Goal: Transaction & Acquisition: Purchase product/service

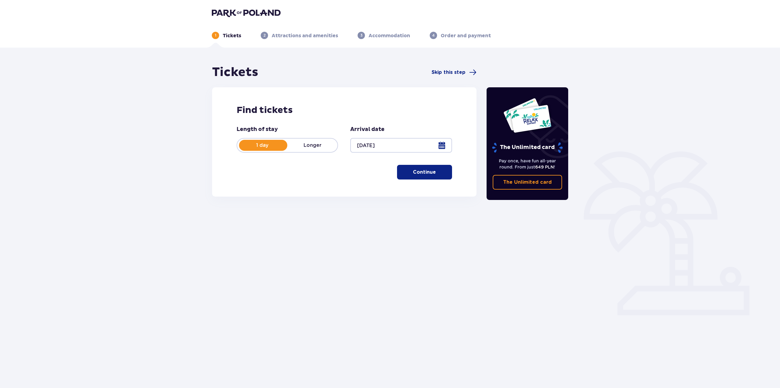
click at [413, 174] on p "Continue" at bounding box center [424, 172] width 23 height 7
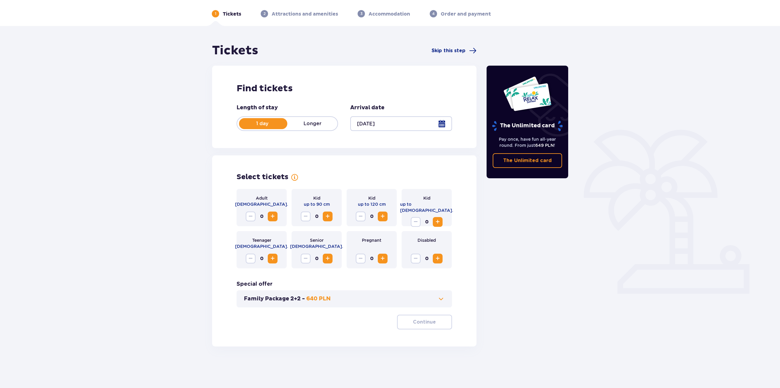
scroll to position [22, 0]
click at [329, 256] on span "Increase" at bounding box center [327, 258] width 7 height 7
click at [328, 299] on p "640 PLN" at bounding box center [318, 298] width 24 height 7
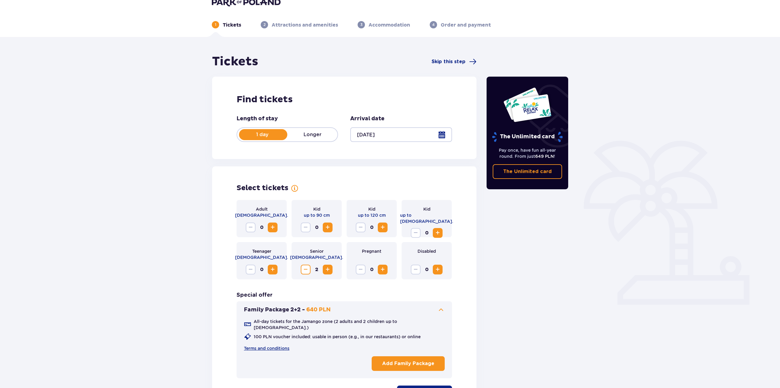
scroll to position [0, 0]
click at [271, 230] on span "Increase" at bounding box center [272, 227] width 7 height 7
click at [272, 230] on span "Increase" at bounding box center [272, 227] width 7 height 7
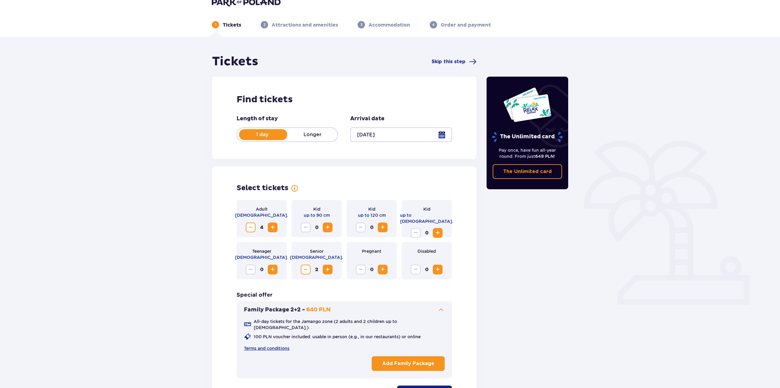
click at [328, 229] on span "Increase" at bounding box center [327, 227] width 7 height 7
click at [272, 273] on span "Increase" at bounding box center [272, 269] width 7 height 7
click at [440, 230] on span "Increase" at bounding box center [437, 232] width 7 height 7
click at [380, 226] on span "Increase" at bounding box center [382, 227] width 7 height 7
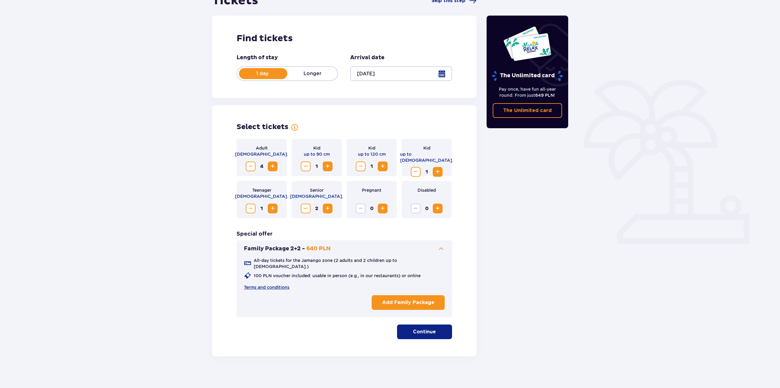
click at [416, 329] on p "Continue" at bounding box center [424, 332] width 23 height 7
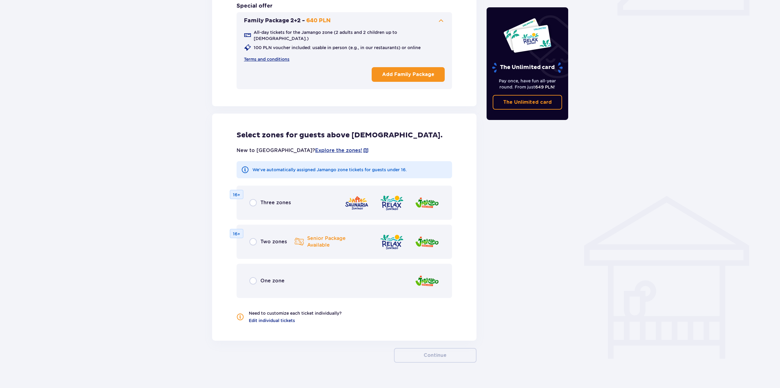
scroll to position [306, 0]
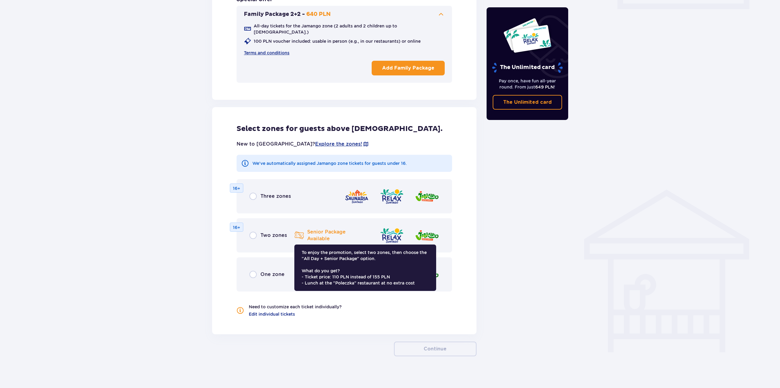
click at [308, 231] on p "Senior Package Available" at bounding box center [326, 235] width 39 height 13
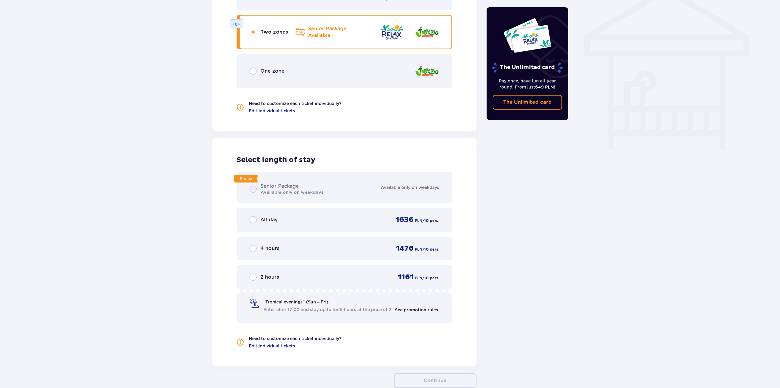
scroll to position [420, 0]
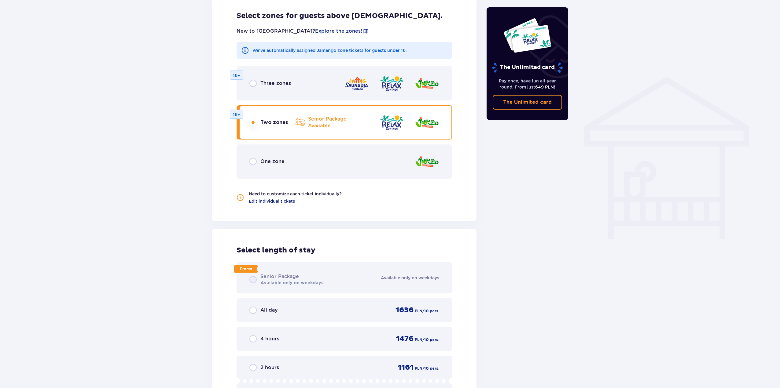
click at [272, 198] on span "Edit individual tickets" at bounding box center [272, 201] width 46 height 6
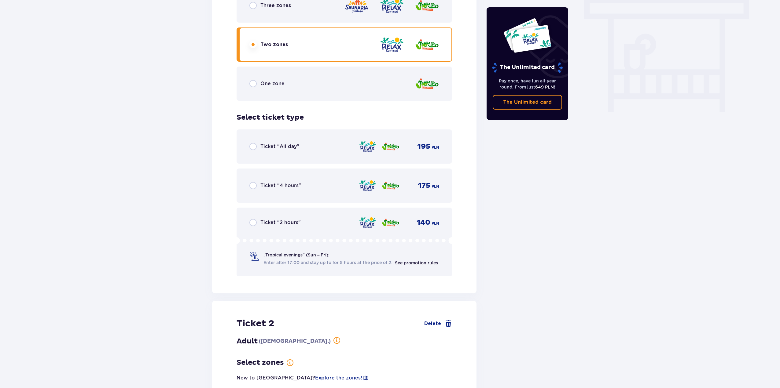
scroll to position [455, 0]
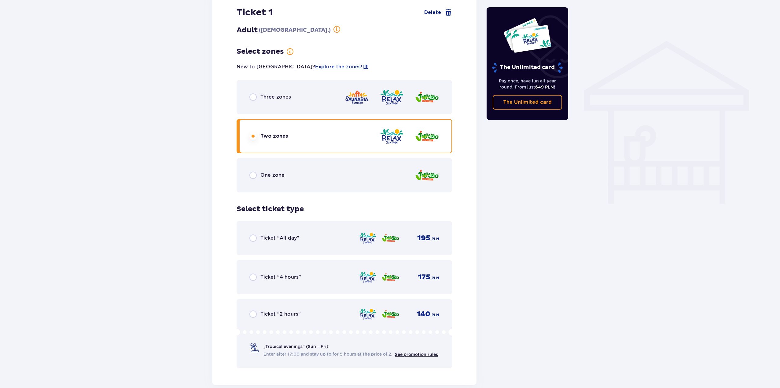
click at [272, 235] on span "Ticket "All day"" at bounding box center [279, 238] width 39 height 7
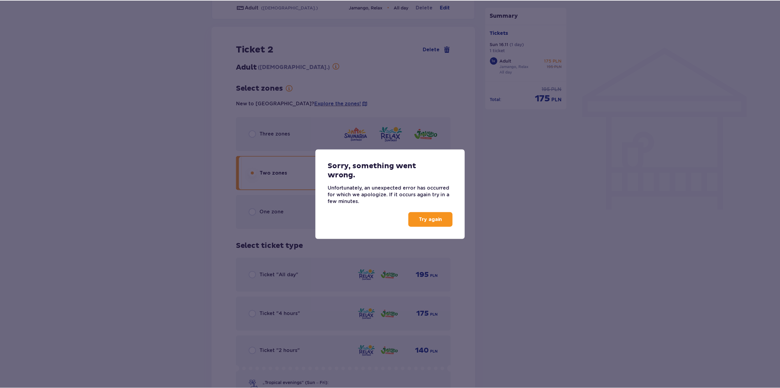
scroll to position [433, 0]
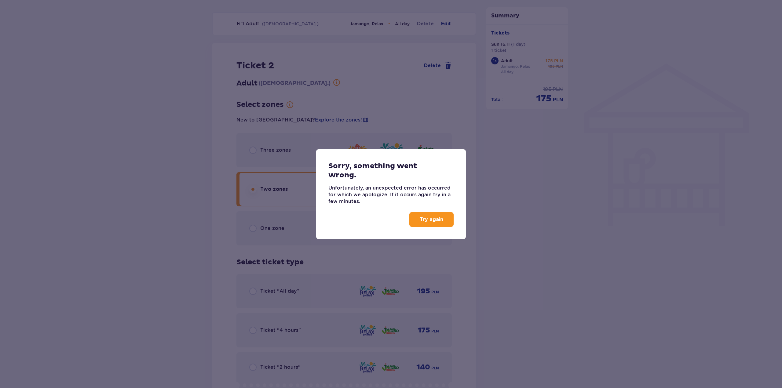
click at [424, 219] on p "Try again" at bounding box center [432, 219] width 24 height 7
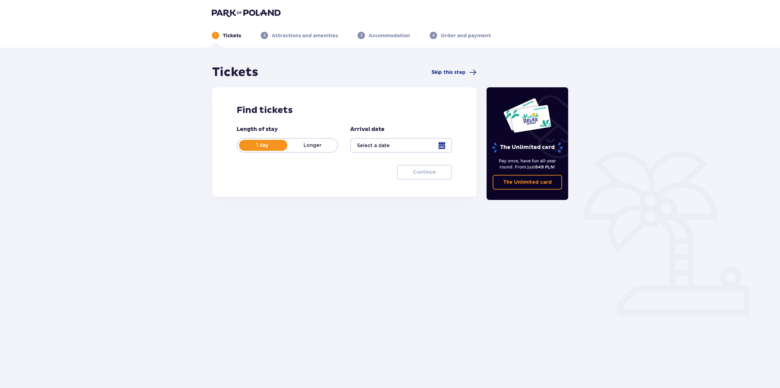
click at [397, 145] on div at bounding box center [400, 145] width 101 height 15
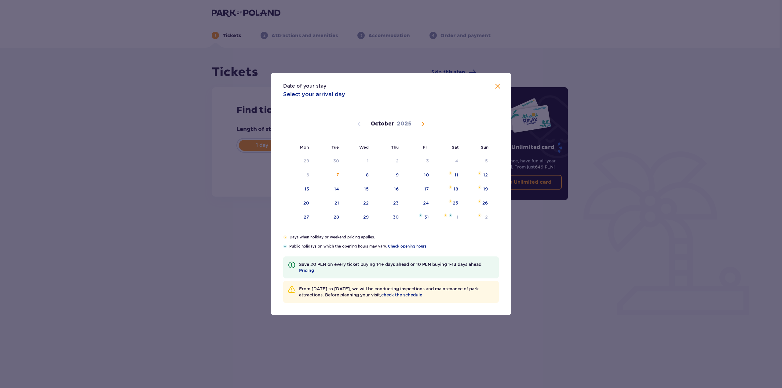
click at [419, 124] on div "[DATE] 1 2 3 4 5 6 7 8 9 10 11 12 13 14 15 16 17 18 19 20 21 22 23 24 25 26 27 …" at bounding box center [391, 171] width 240 height 127
click at [420, 124] on span "Next month" at bounding box center [422, 123] width 7 height 7
click at [486, 187] on div "16" at bounding box center [485, 189] width 5 height 6
type input "[DATE]"
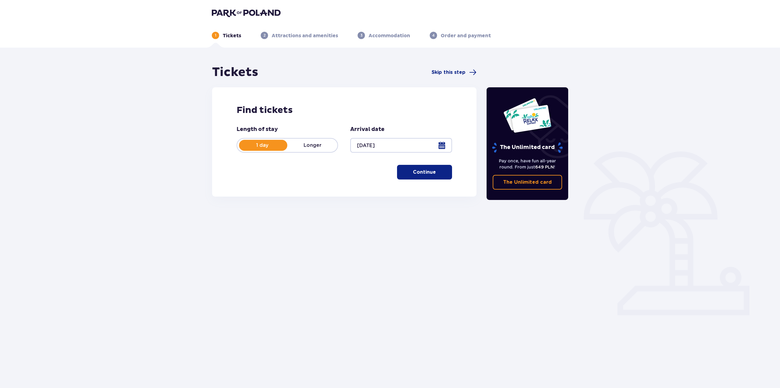
click at [357, 144] on div at bounding box center [400, 145] width 101 height 15
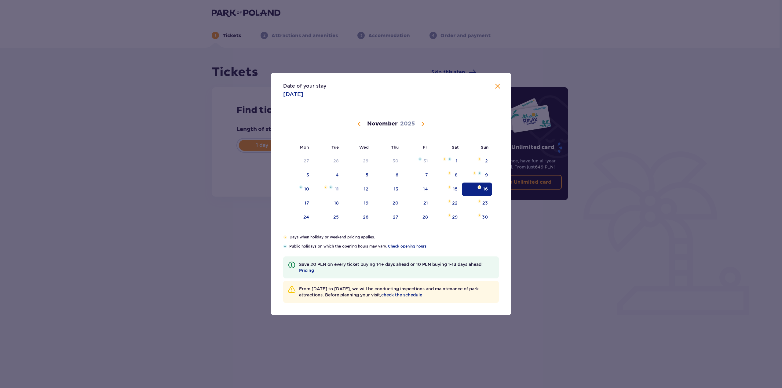
click at [487, 189] on div "16" at bounding box center [485, 189] width 5 height 6
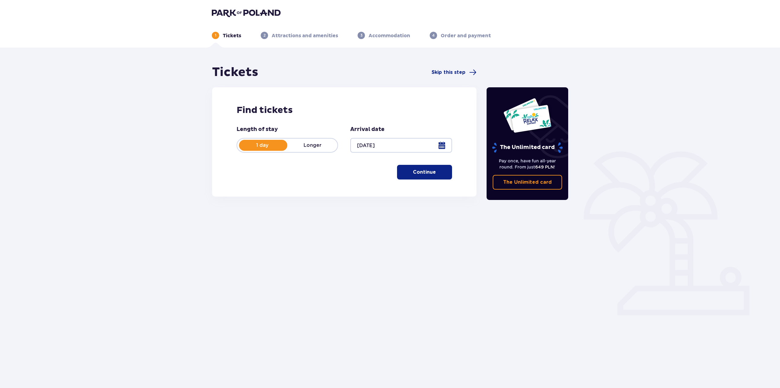
click at [438, 170] on span "button" at bounding box center [436, 172] width 7 height 7
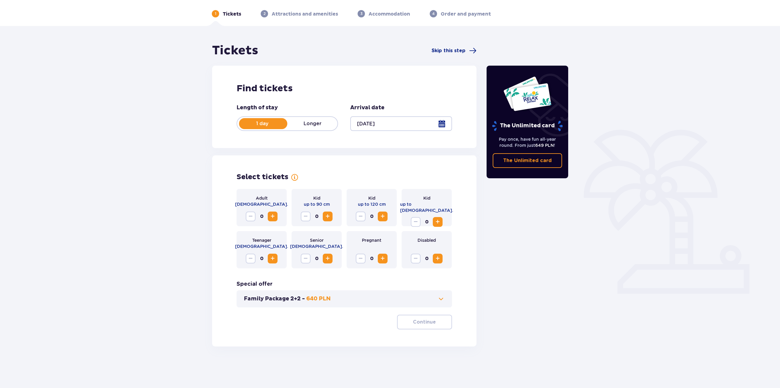
scroll to position [22, 0]
click at [402, 303] on div "Family Package 2+2 - 640 PLN" at bounding box center [344, 298] width 215 height 17
click at [443, 295] on span at bounding box center [440, 298] width 7 height 7
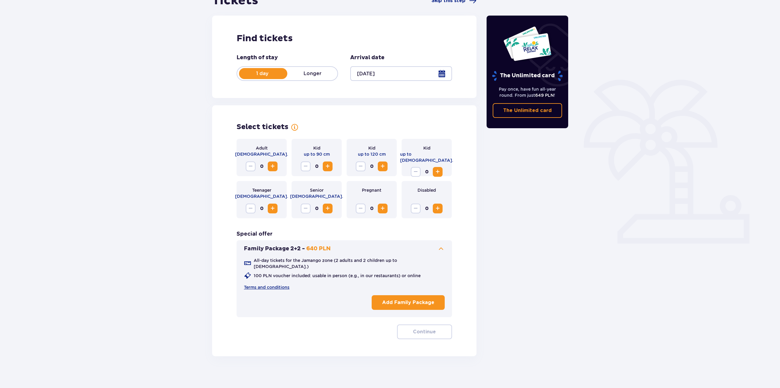
scroll to position [0, 0]
click at [271, 165] on span "Increase" at bounding box center [272, 166] width 7 height 7
click at [440, 168] on span "Increase" at bounding box center [437, 171] width 7 height 7
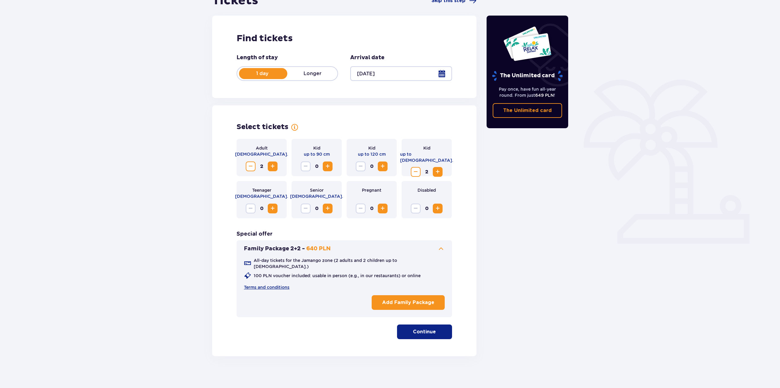
click at [416, 168] on span "Decrease" at bounding box center [415, 171] width 7 height 7
click at [382, 169] on span "Increase" at bounding box center [382, 166] width 7 height 7
click at [430, 329] on p "Continue" at bounding box center [424, 332] width 23 height 7
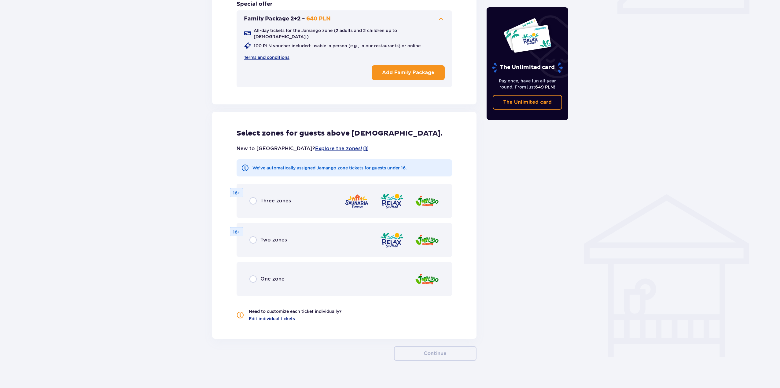
scroll to position [306, 0]
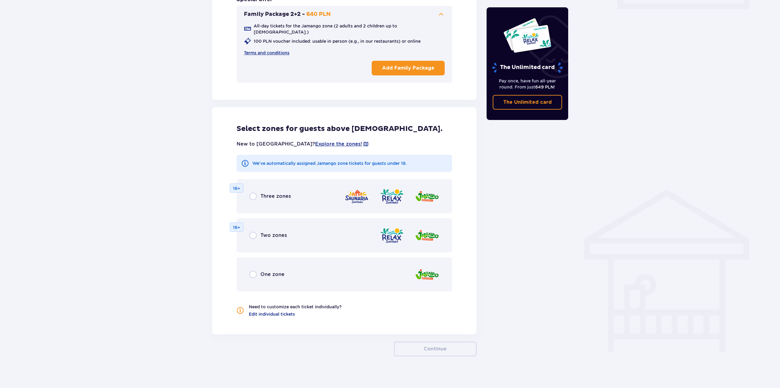
click at [275, 232] on span "Two zones" at bounding box center [273, 235] width 27 height 7
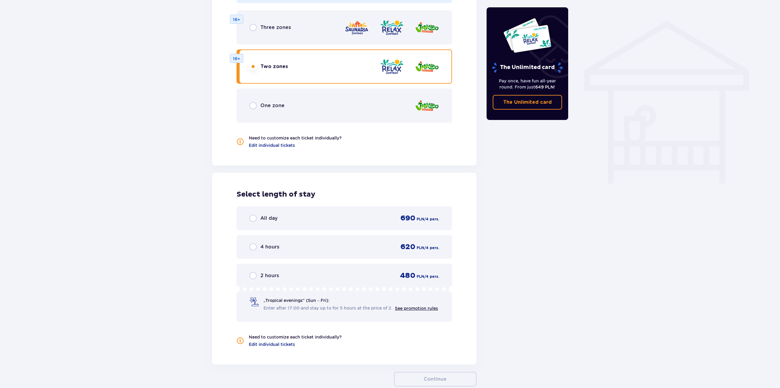
scroll to position [506, 0]
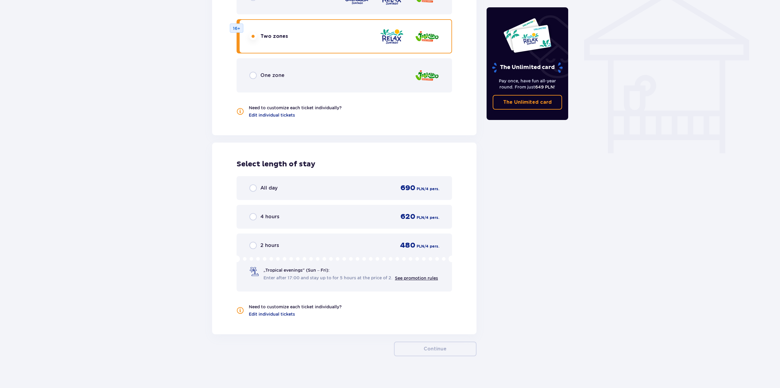
click at [261, 184] on div "All day 690 PLN / 4 pers." at bounding box center [344, 188] width 190 height 9
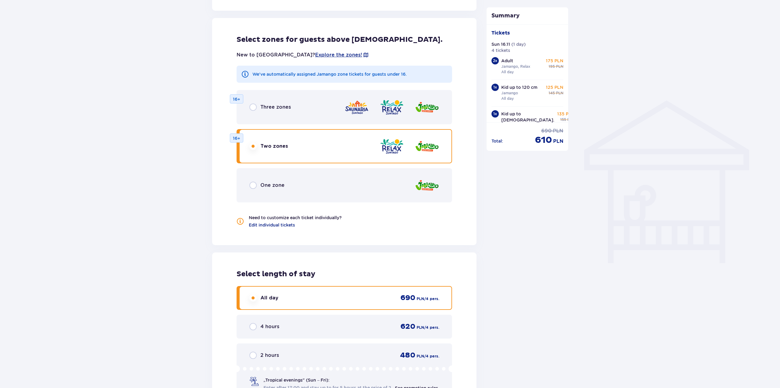
scroll to position [295, 0]
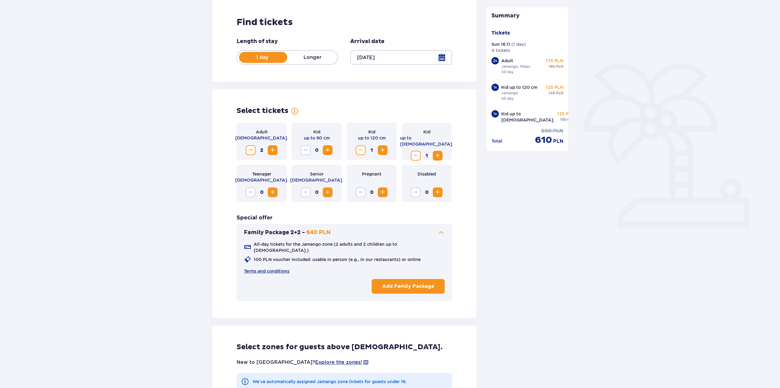
scroll to position [58, 0]
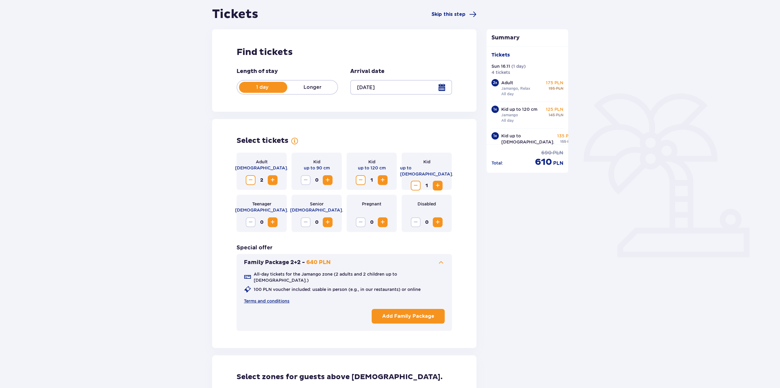
click at [247, 178] on span "Decrease" at bounding box center [250, 180] width 7 height 7
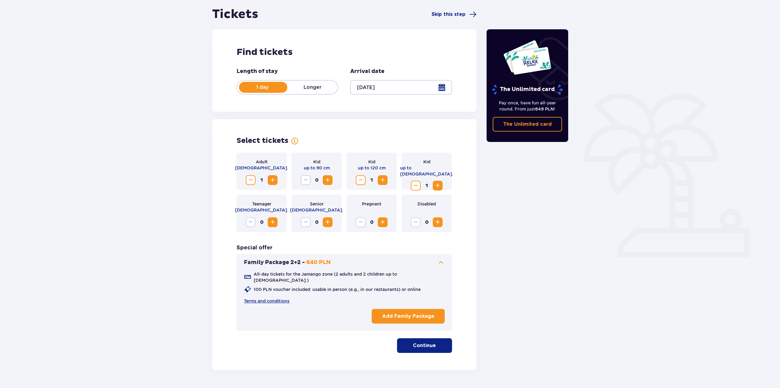
click at [251, 180] on span "Decrease" at bounding box center [250, 180] width 7 height 7
click at [413, 182] on span "Decrease" at bounding box center [415, 185] width 7 height 7
click at [356, 181] on button "Decrease" at bounding box center [361, 180] width 10 height 10
click at [411, 309] on button "Add Family Package" at bounding box center [408, 316] width 73 height 15
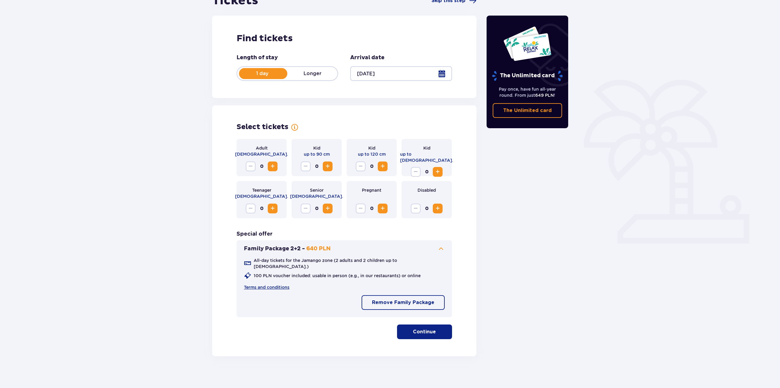
click at [440, 331] on button "Continue" at bounding box center [424, 332] width 55 height 15
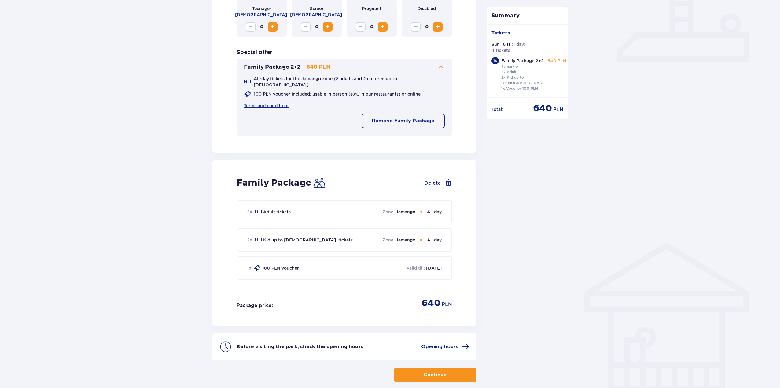
scroll to position [280, 0]
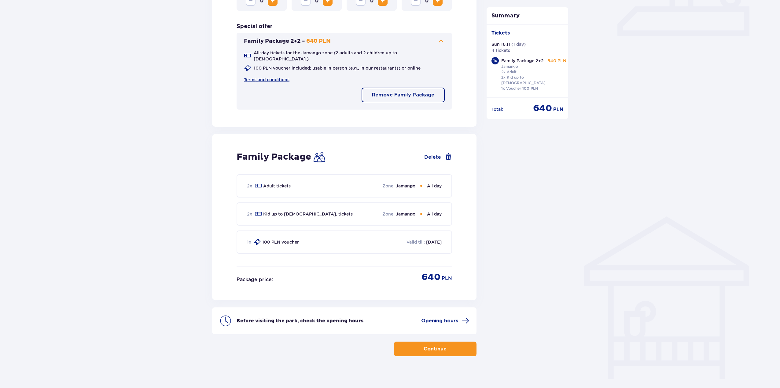
click at [284, 183] on p "Adult tickets" at bounding box center [277, 186] width 28 height 6
drag, startPoint x: 321, startPoint y: 212, endPoint x: 325, endPoint y: 212, distance: 3.4
click at [325, 212] on div "2 x Kid up to [DEMOGRAPHIC_DATA]. tickets Zone : Jamango All day" at bounding box center [344, 214] width 215 height 23
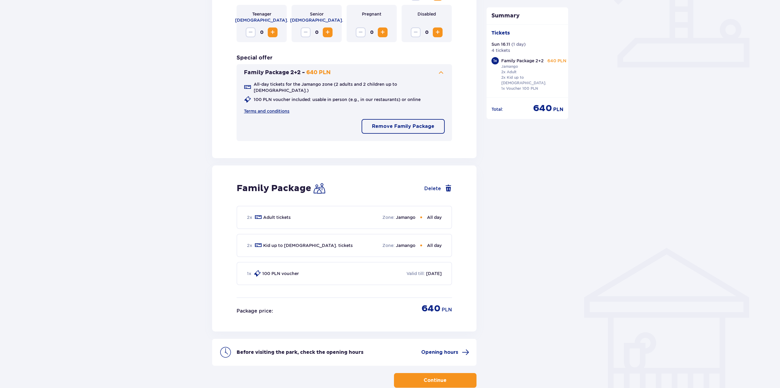
scroll to position [249, 0]
click at [285, 244] on div "2 x Kid up to [DEMOGRAPHIC_DATA]. tickets Zone : Jamango All day" at bounding box center [344, 244] width 215 height 23
click at [288, 242] on p "Kid up to [DEMOGRAPHIC_DATA]. tickets" at bounding box center [308, 245] width 90 height 6
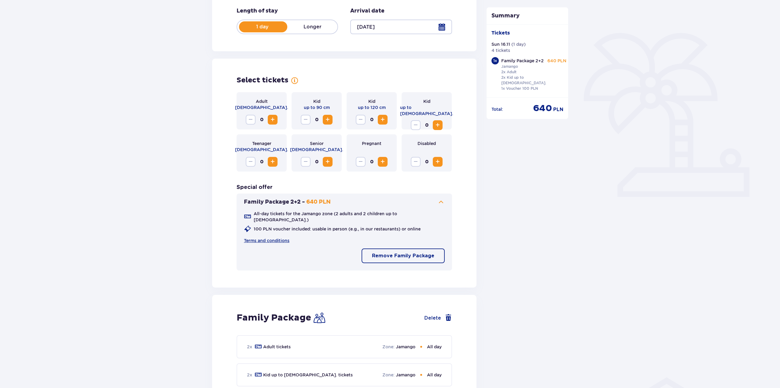
scroll to position [66, 0]
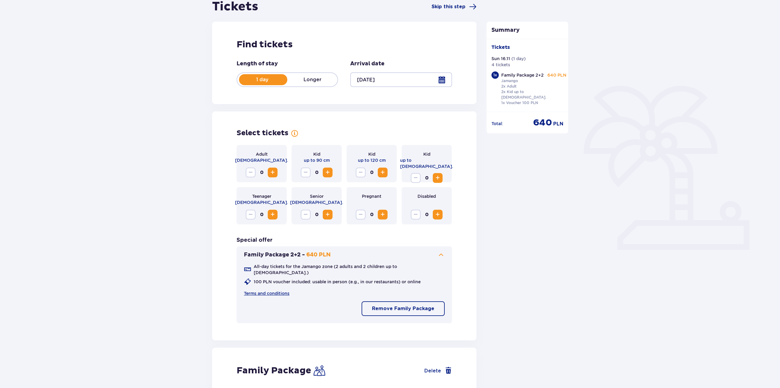
click at [271, 170] on span "Increase" at bounding box center [272, 172] width 7 height 7
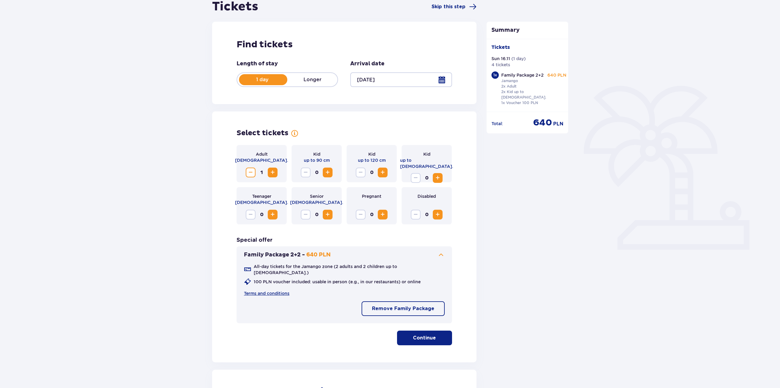
click at [272, 170] on span "Increase" at bounding box center [272, 172] width 7 height 7
click at [329, 174] on span "Increase" at bounding box center [327, 172] width 7 height 7
click at [415, 306] on p "Remove Family Package" at bounding box center [403, 309] width 62 height 7
click at [382, 173] on span "Increase" at bounding box center [382, 172] width 7 height 7
click at [431, 334] on button "Continue" at bounding box center [424, 338] width 55 height 15
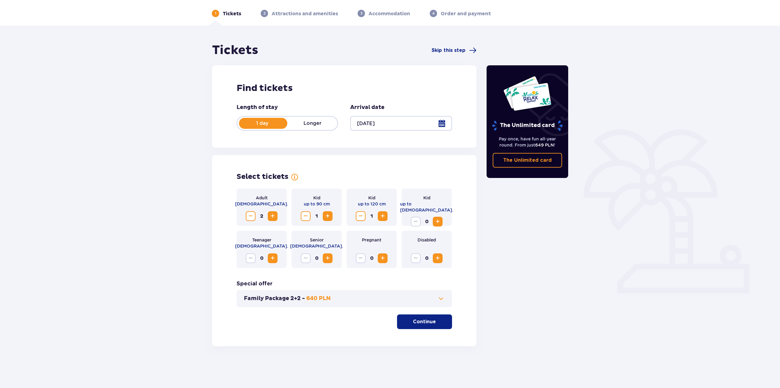
scroll to position [22, 0]
click at [427, 328] on button "Continue" at bounding box center [424, 322] width 55 height 15
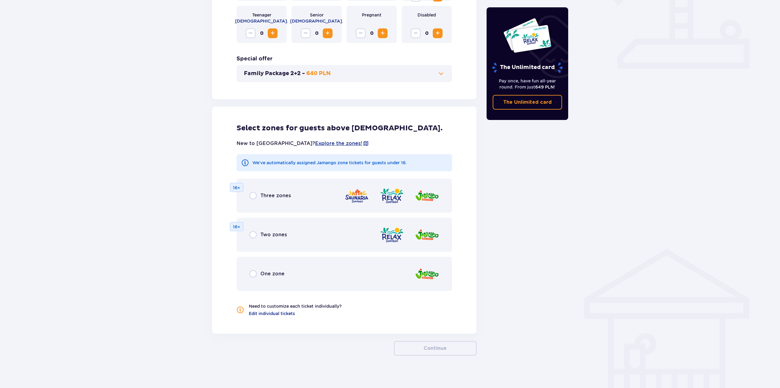
scroll to position [251, 0]
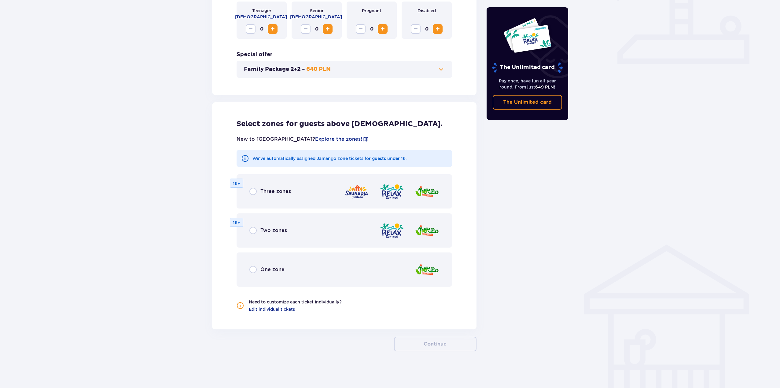
click at [282, 229] on span "Two zones" at bounding box center [273, 230] width 27 height 7
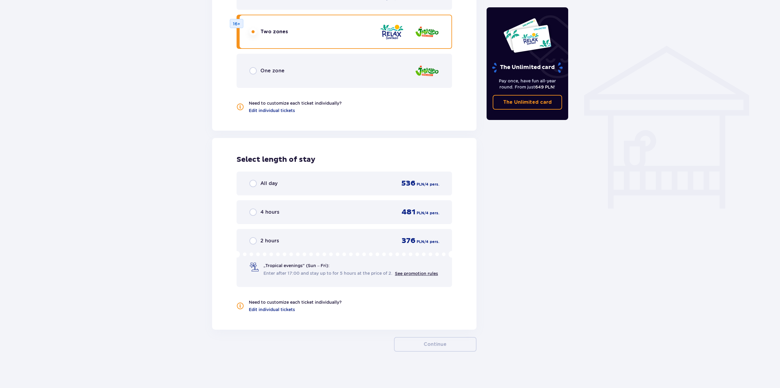
scroll to position [451, 0]
click at [259, 185] on div "All day" at bounding box center [263, 183] width 28 height 7
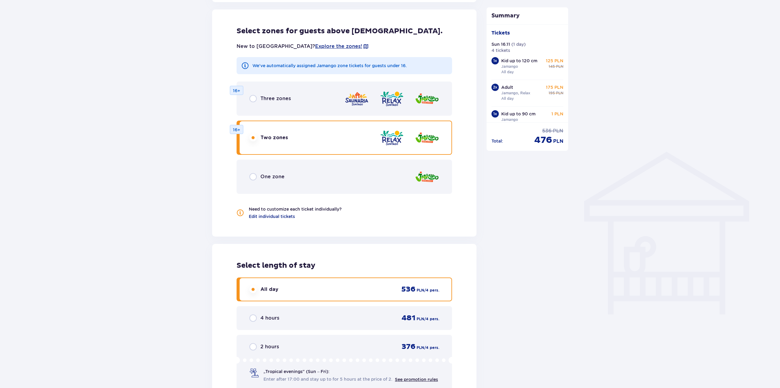
scroll to position [332, 0]
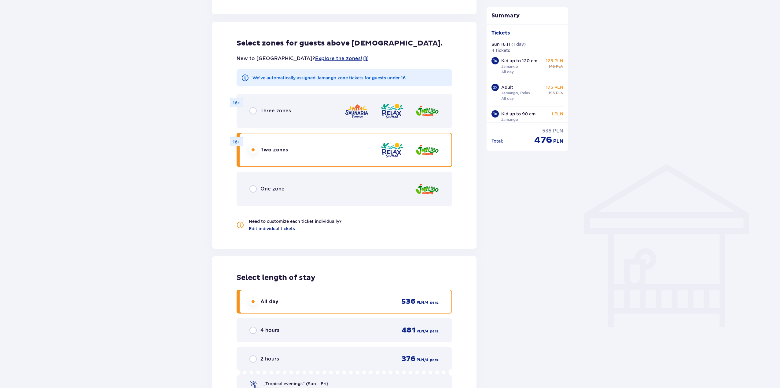
click at [253, 115] on input "radio" at bounding box center [252, 110] width 7 height 7
radio input "true"
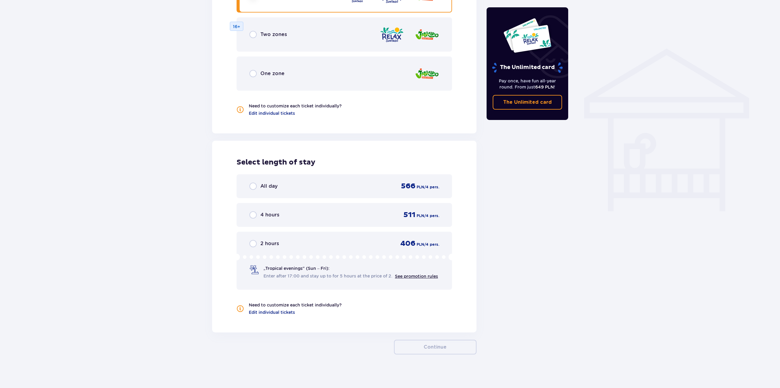
scroll to position [451, 0]
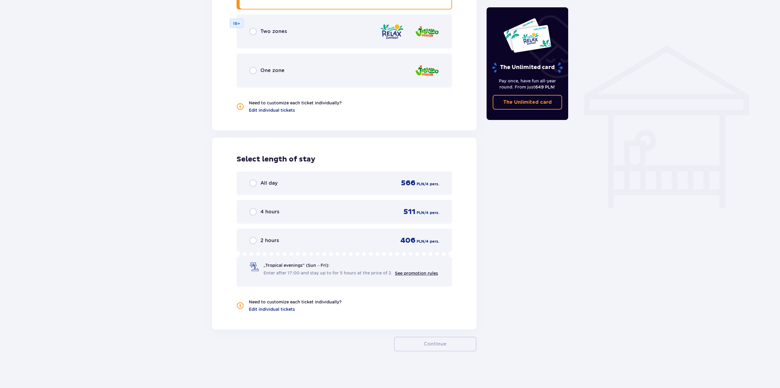
click at [278, 188] on div "All day 566 PLN / 4 pers." at bounding box center [344, 183] width 190 height 9
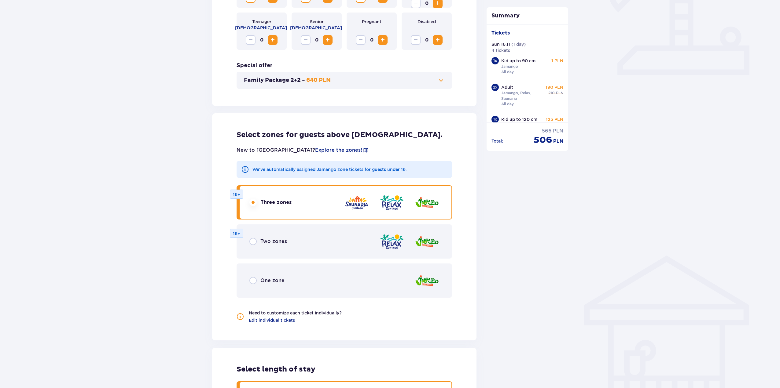
scroll to position [118, 0]
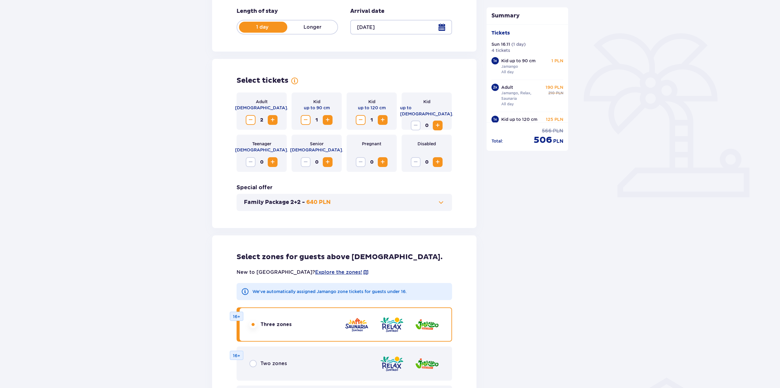
click at [438, 122] on span "Increase" at bounding box center [437, 125] width 7 height 7
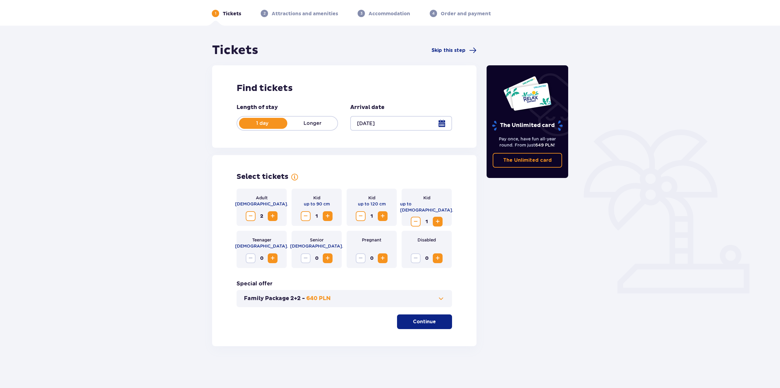
click at [428, 328] on button "Continue" at bounding box center [424, 322] width 55 height 15
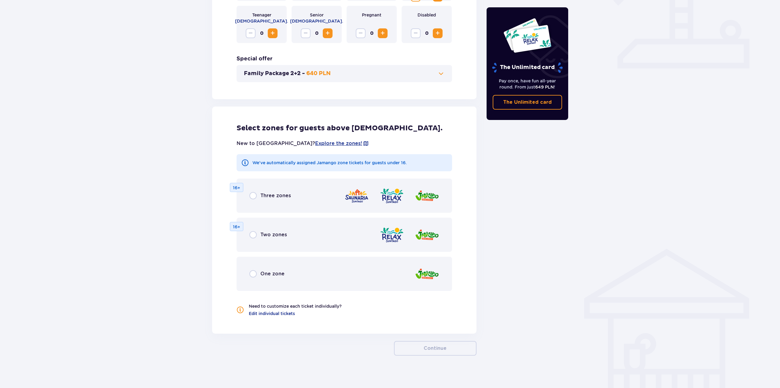
scroll to position [251, 0]
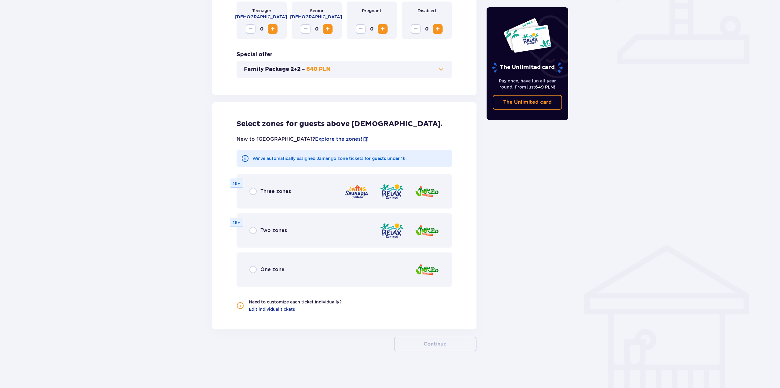
click at [272, 192] on span "Three zones" at bounding box center [275, 191] width 31 height 7
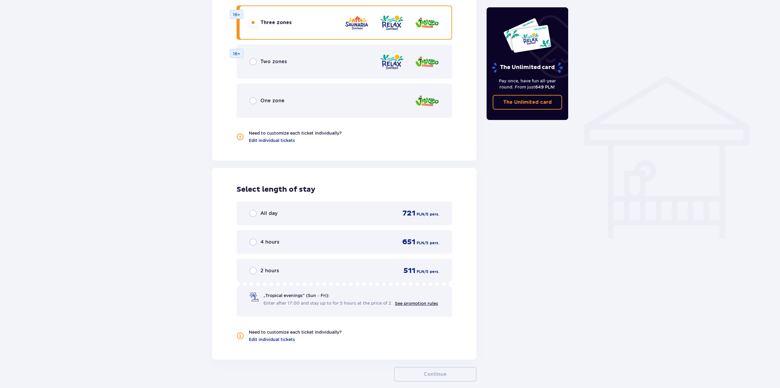
scroll to position [451, 0]
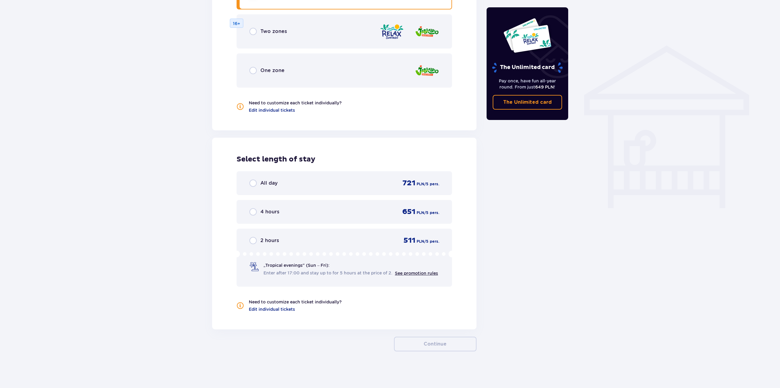
click at [270, 186] on span "All day" at bounding box center [268, 183] width 17 height 7
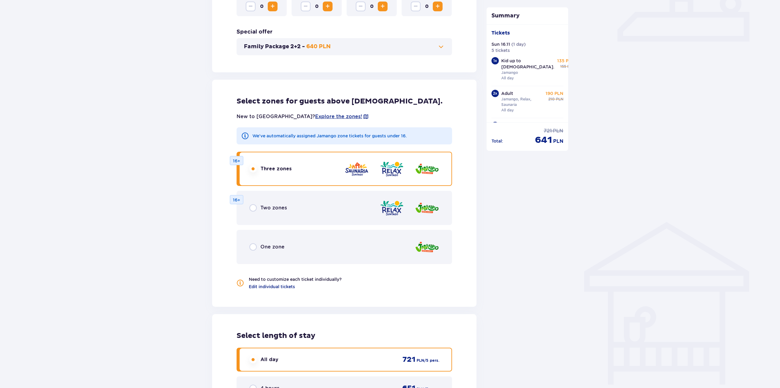
scroll to position [240, 0]
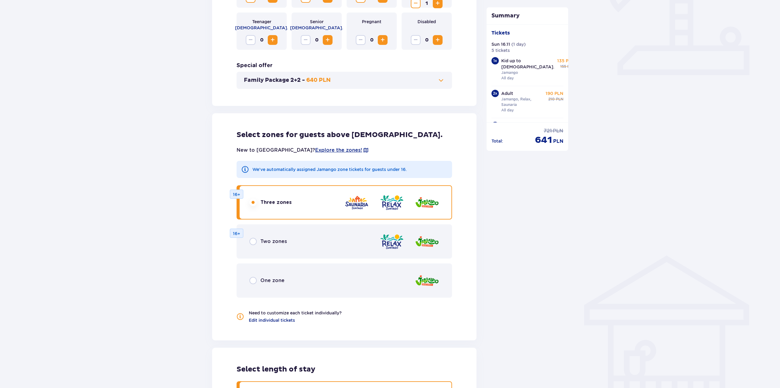
click at [445, 81] on div "Family Package 2+2 - 640 PLN" at bounding box center [344, 80] width 215 height 17
click at [436, 81] on button "Family Package 2+2 - 640 PLN" at bounding box center [344, 80] width 201 height 7
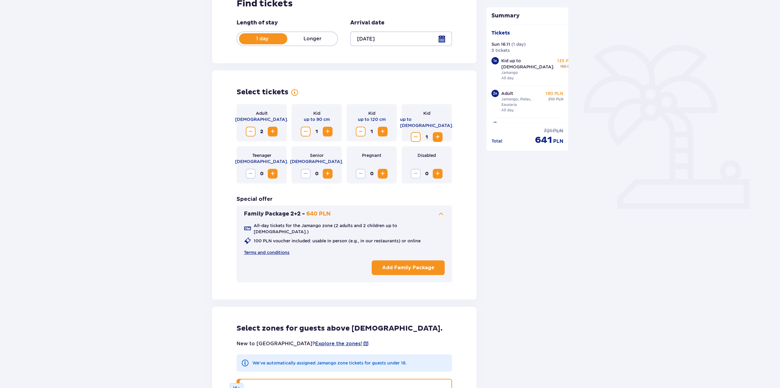
scroll to position [109, 0]
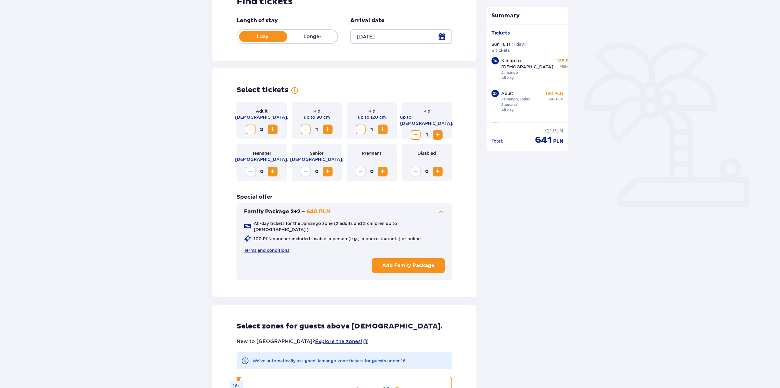
click at [322, 161] on p "[DEMOGRAPHIC_DATA]." at bounding box center [316, 159] width 53 height 6
click at [328, 173] on span "Increase" at bounding box center [327, 171] width 7 height 7
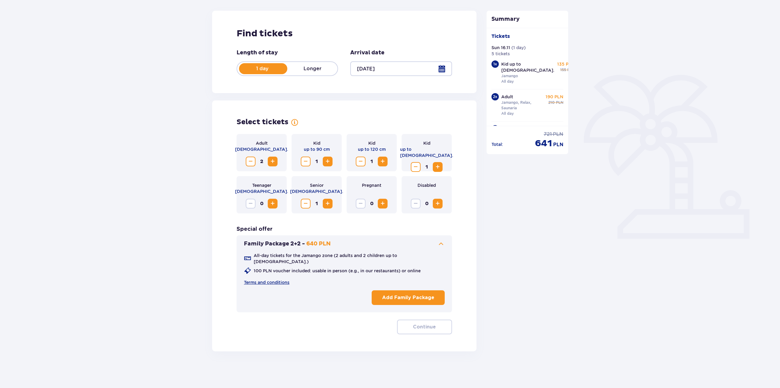
scroll to position [72, 0]
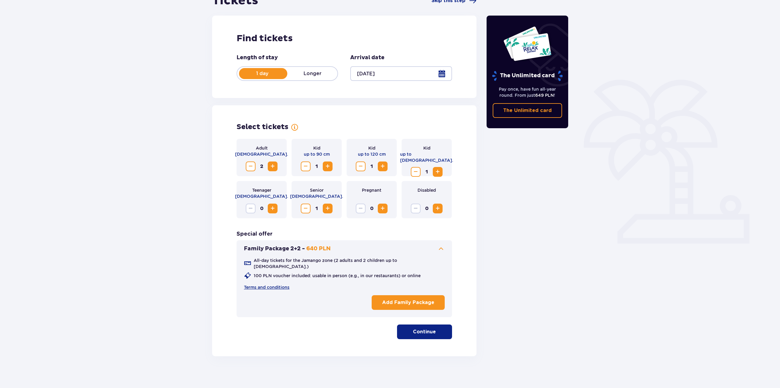
click at [327, 210] on span "Increase" at bounding box center [327, 208] width 7 height 7
click at [365, 166] on button "Decrease" at bounding box center [361, 167] width 10 height 10
click at [413, 168] on span "Decrease" at bounding box center [415, 171] width 7 height 7
click at [272, 167] on span "Increase" at bounding box center [272, 166] width 7 height 7
click at [408, 295] on button "Add Family Package" at bounding box center [408, 302] width 73 height 15
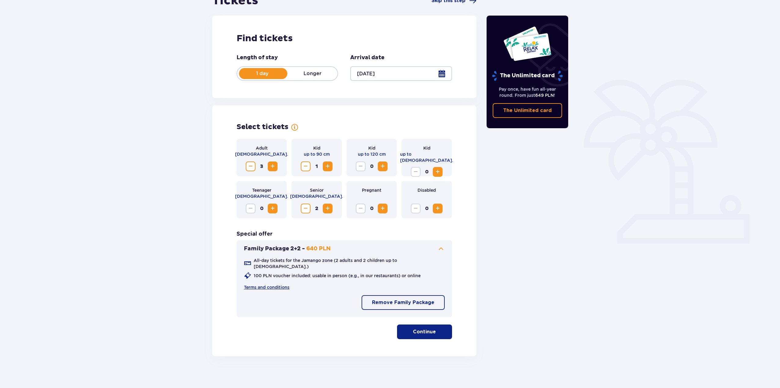
click at [430, 329] on p "Continue" at bounding box center [424, 332] width 23 height 7
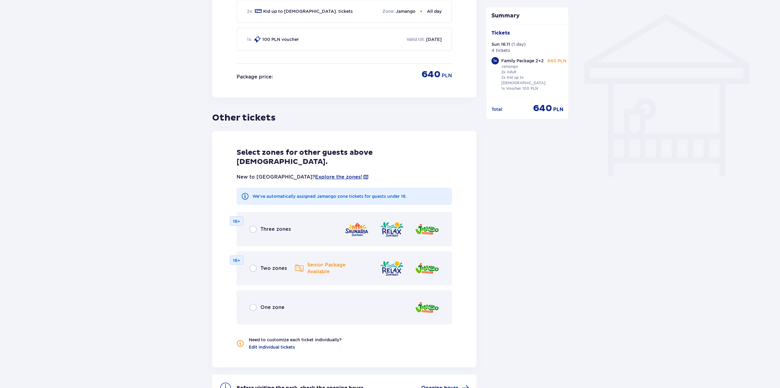
scroll to position [493, 0]
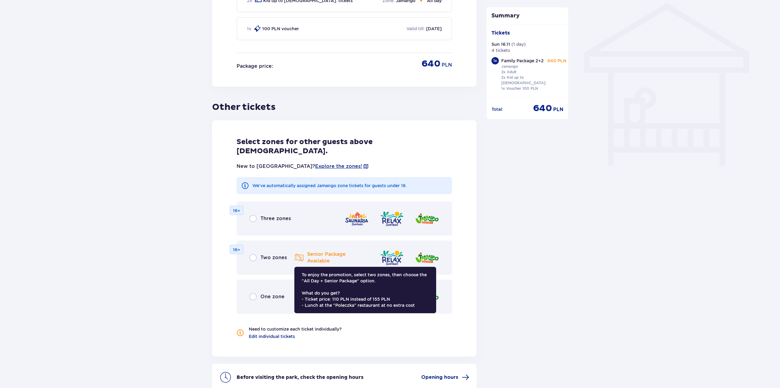
click at [322, 251] on p "Senior Package Available" at bounding box center [326, 257] width 39 height 13
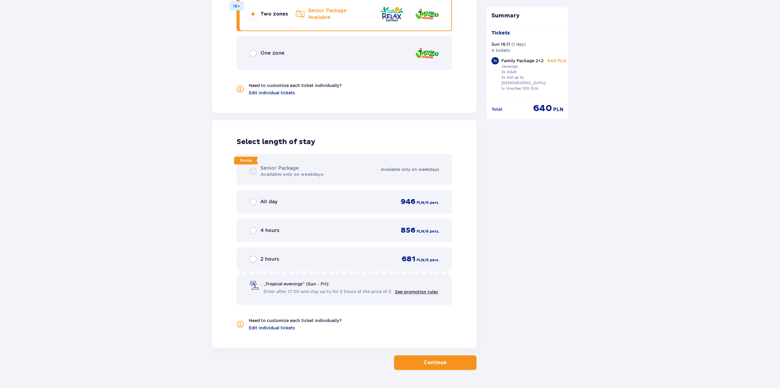
scroll to position [742, 0]
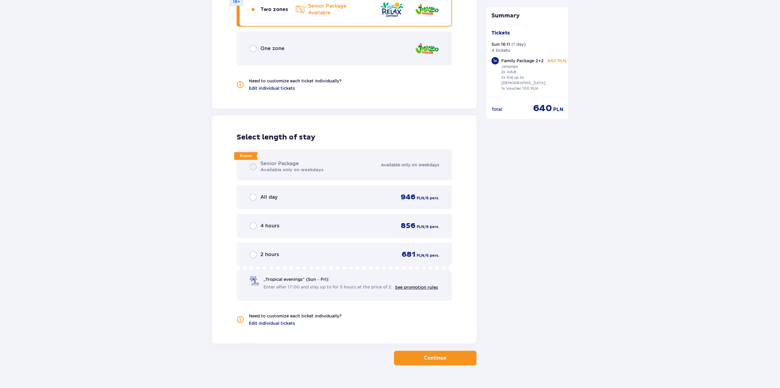
click at [270, 153] on div "Promo Senior Package Available only on weekdays Available only on weekdays All …" at bounding box center [344, 225] width 215 height 152
click at [245, 149] on div "Promo Senior Package Available only on weekdays Available only on weekdays All …" at bounding box center [344, 225] width 215 height 152
click at [254, 194] on input "radio" at bounding box center [252, 197] width 7 height 7
radio input "true"
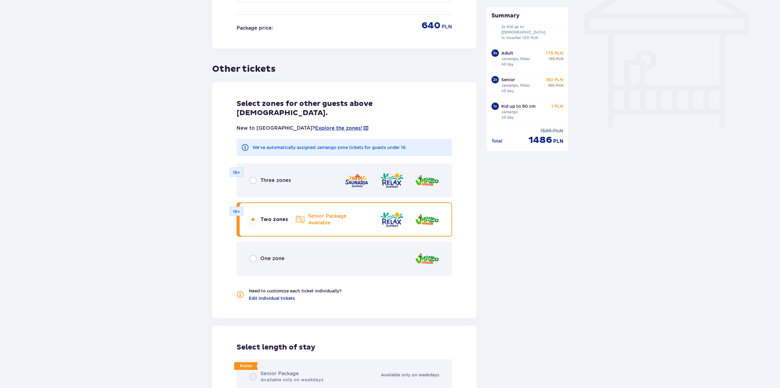
scroll to position [55, 0]
click at [249, 164] on div "Three zones 16+" at bounding box center [344, 180] width 215 height 34
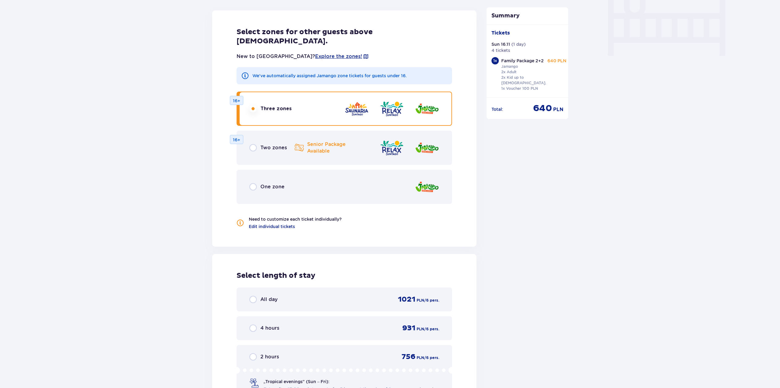
scroll to position [614, 0]
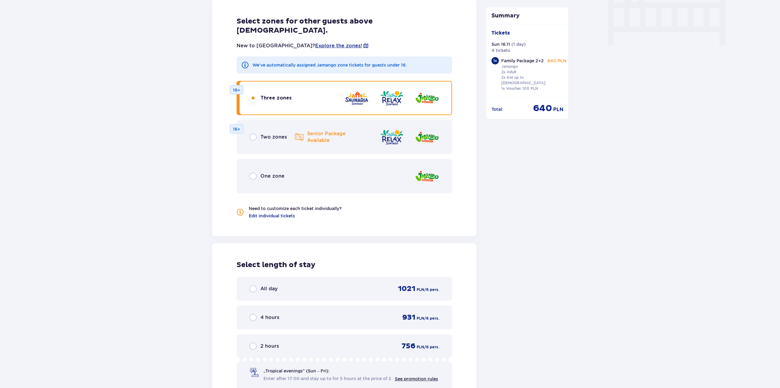
click at [266, 286] on span "All day" at bounding box center [268, 289] width 17 height 7
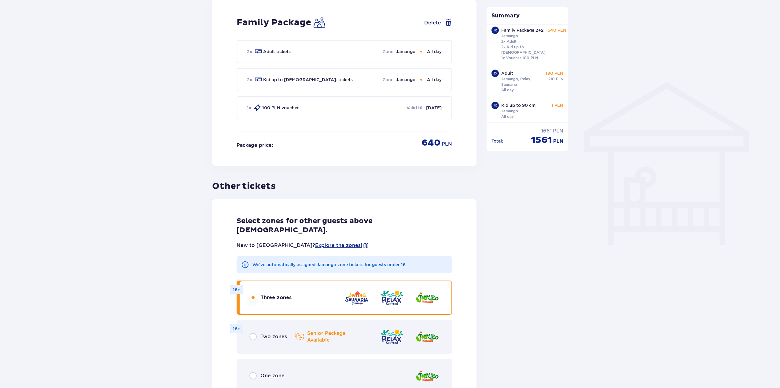
scroll to position [428, 0]
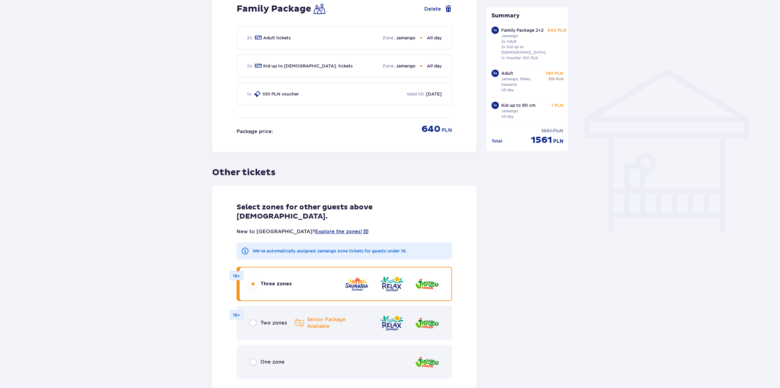
click at [254, 320] on input "radio" at bounding box center [252, 323] width 7 height 7
radio input "true"
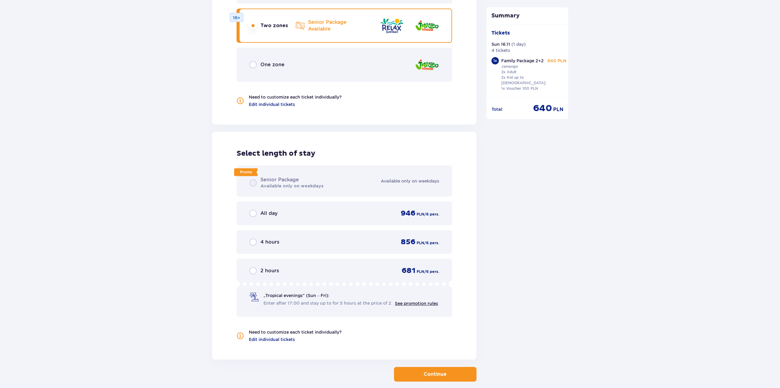
scroll to position [711, 0]
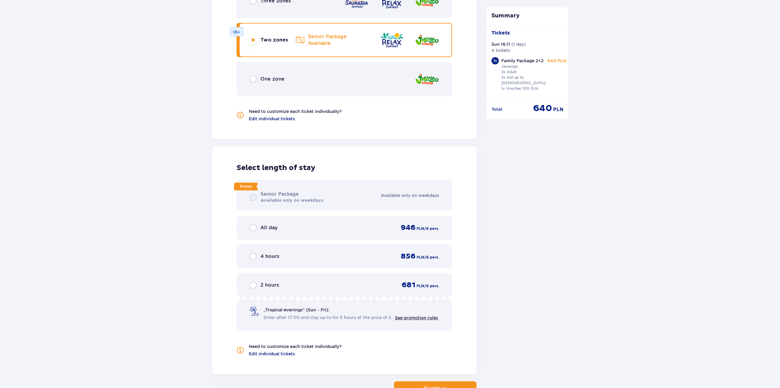
click at [271, 224] on div "All day" at bounding box center [263, 227] width 28 height 7
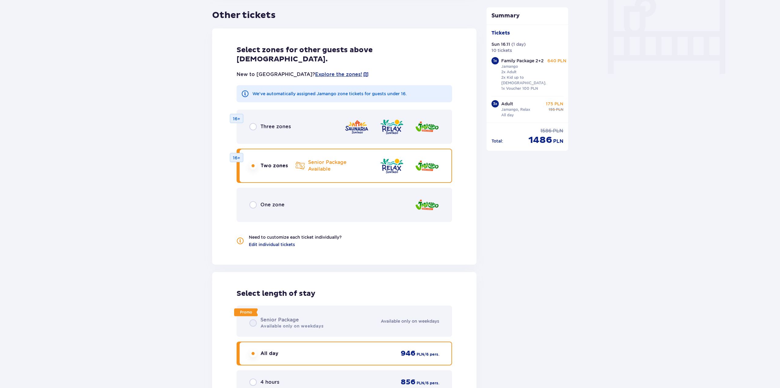
scroll to position [531, 0]
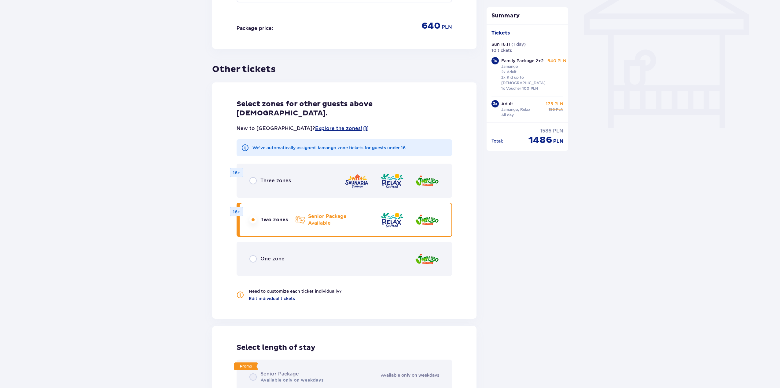
click at [272, 242] on div "One zone" at bounding box center [344, 259] width 215 height 34
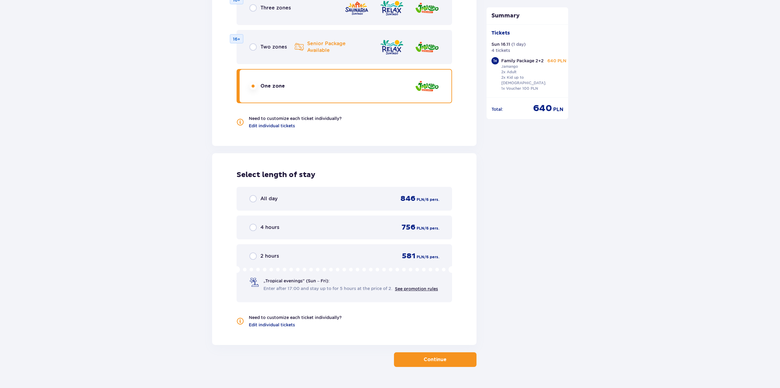
scroll to position [706, 0]
click at [255, 194] on input "radio" at bounding box center [252, 197] width 7 height 7
radio input "true"
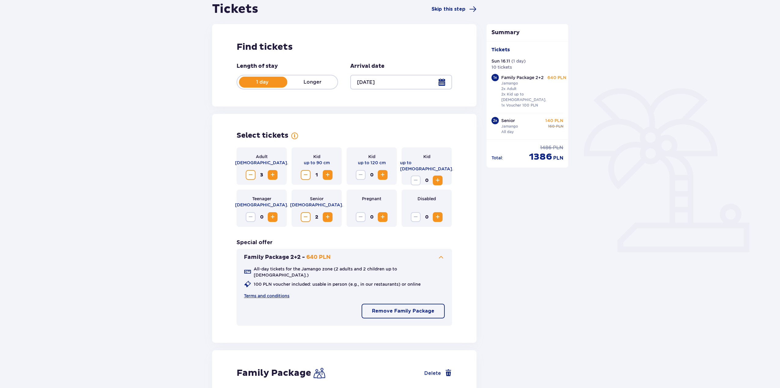
scroll to position [0, 0]
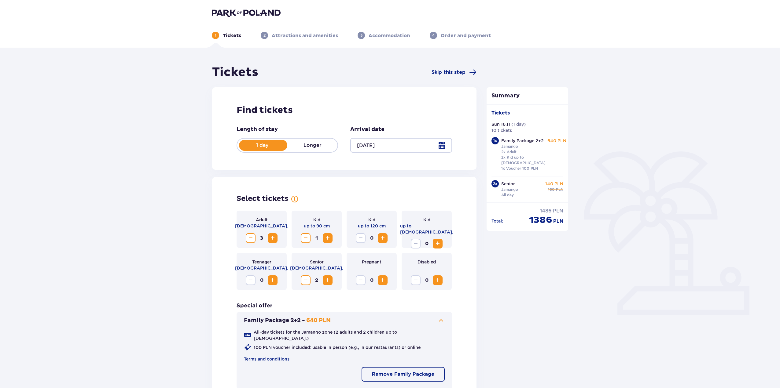
click at [402, 146] on div at bounding box center [400, 145] width 101 height 15
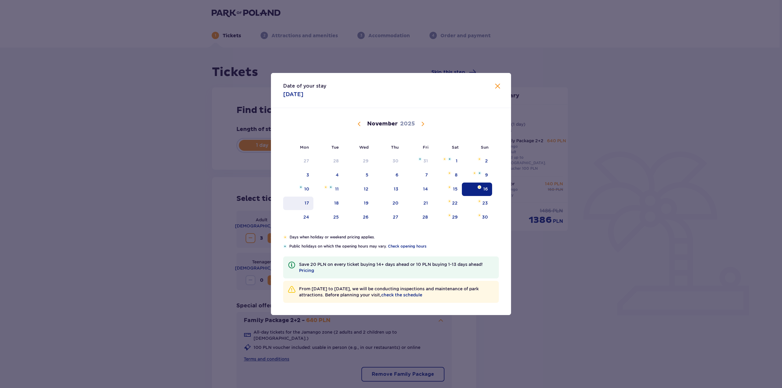
click at [309, 203] on div "17" at bounding box center [298, 203] width 30 height 13
type input "[DATE]"
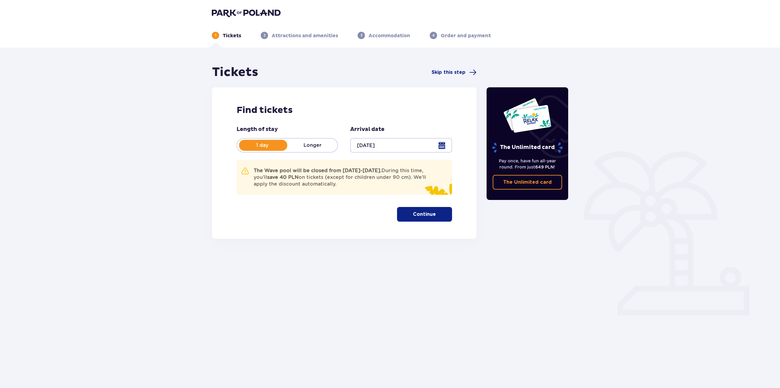
click at [433, 212] on button "Continue" at bounding box center [424, 214] width 55 height 15
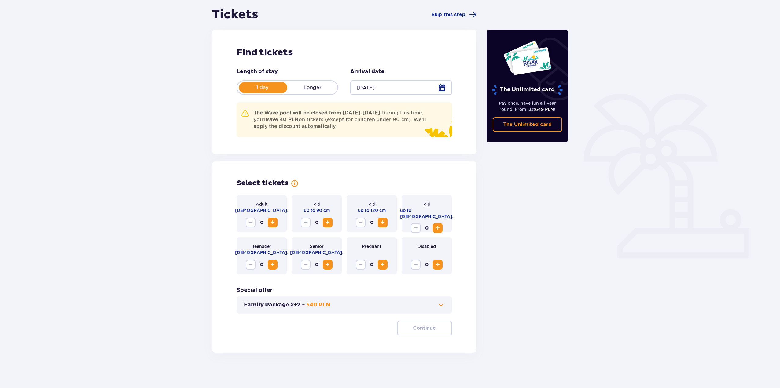
scroll to position [59, 0]
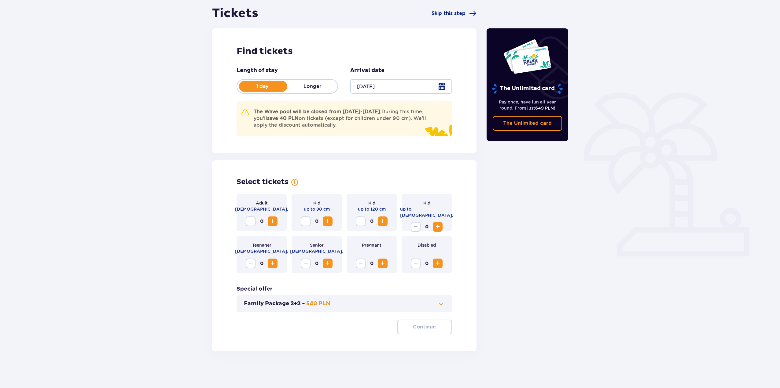
click at [277, 221] on button "Increase" at bounding box center [273, 222] width 10 height 10
click at [329, 224] on span "Increase" at bounding box center [327, 221] width 7 height 7
click at [419, 304] on button "Family Package 2+2 - 540 PLN" at bounding box center [344, 303] width 201 height 7
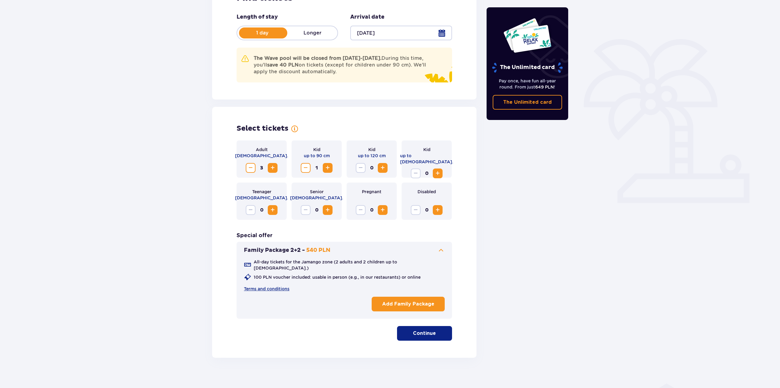
scroll to position [114, 0]
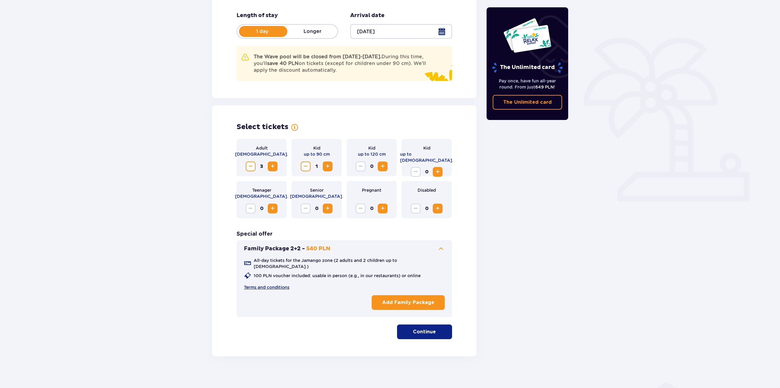
click at [419, 303] on button "Add Family Package" at bounding box center [408, 302] width 73 height 15
click at [328, 209] on span "Increase" at bounding box center [327, 208] width 7 height 7
click at [436, 332] on button "Continue" at bounding box center [424, 332] width 55 height 15
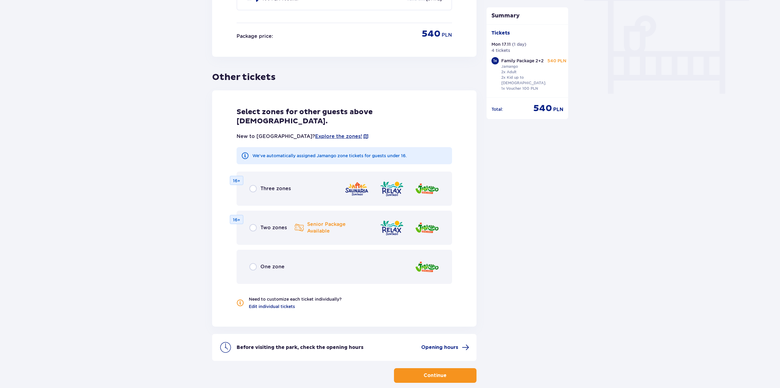
scroll to position [566, 0]
click at [265, 263] on span "One zone" at bounding box center [272, 266] width 24 height 7
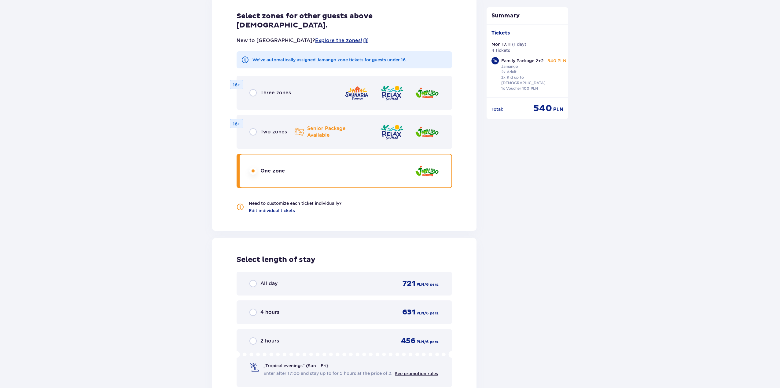
scroll to position [656, 0]
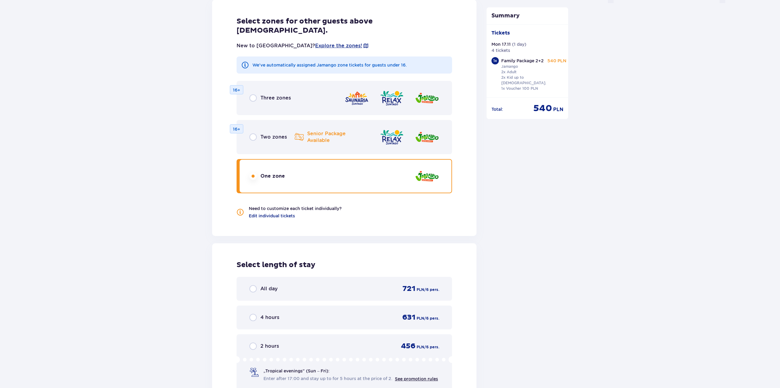
click at [264, 286] on span "All day" at bounding box center [268, 289] width 17 height 7
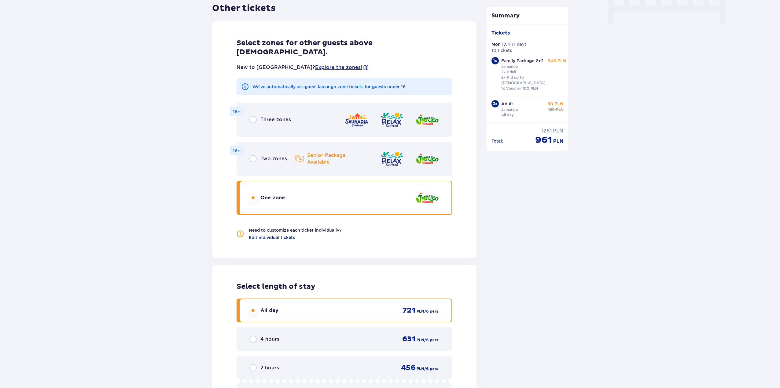
scroll to position [629, 0]
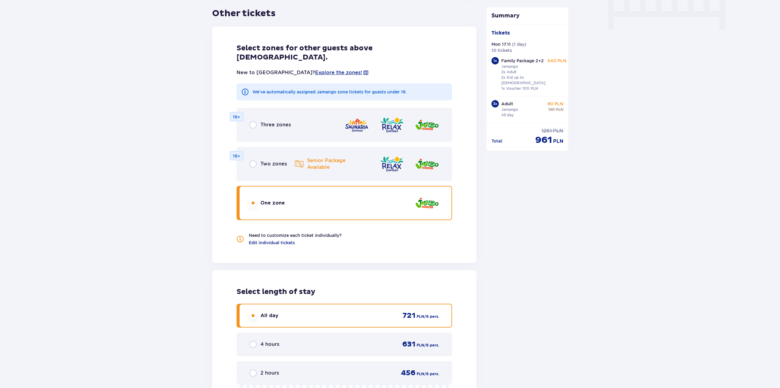
click at [255, 160] on input "radio" at bounding box center [252, 163] width 7 height 7
radio input "true"
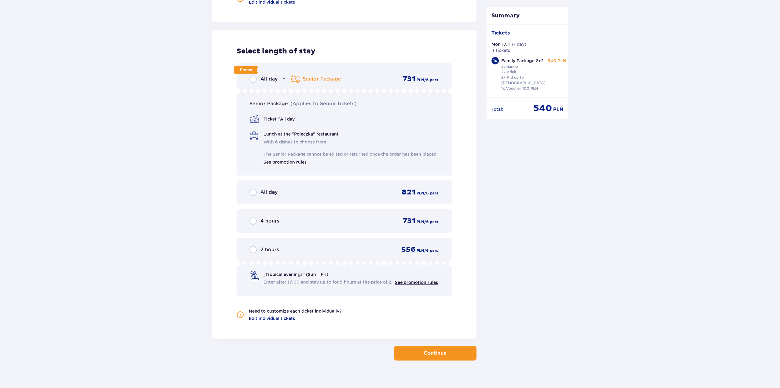
scroll to position [871, 0]
click at [255, 75] on input "radio" at bounding box center [252, 78] width 7 height 7
radio input "true"
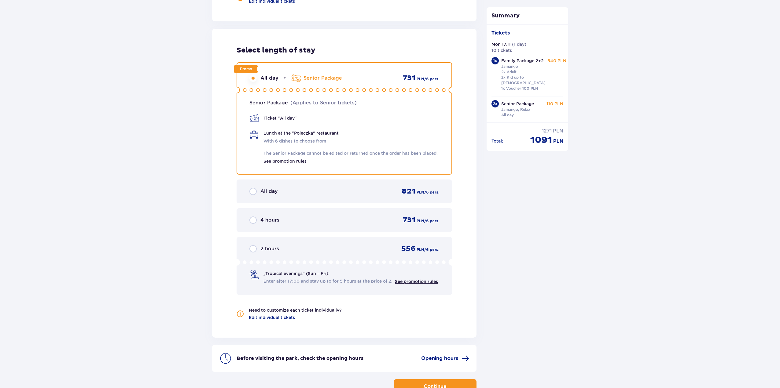
click at [280, 187] on div "All day 821 PLN / 6 pers." at bounding box center [344, 191] width 190 height 9
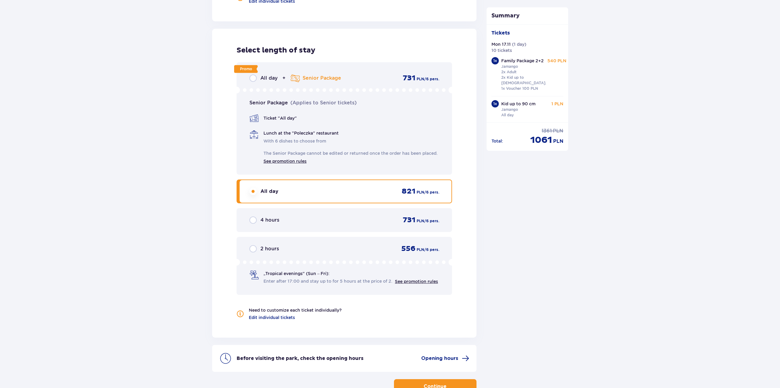
click at [263, 75] on span "All day" at bounding box center [268, 78] width 17 height 7
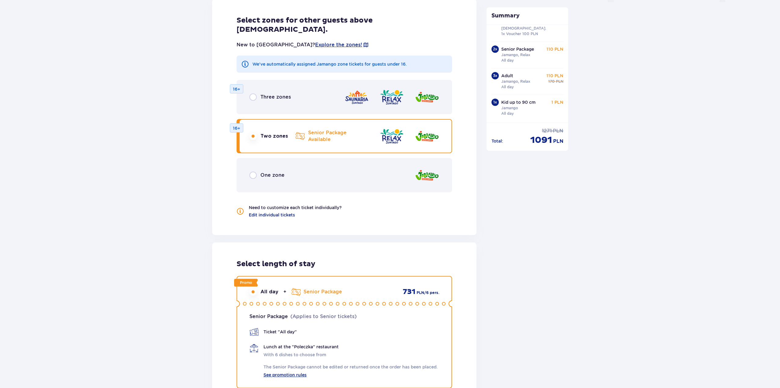
scroll to position [535, 0]
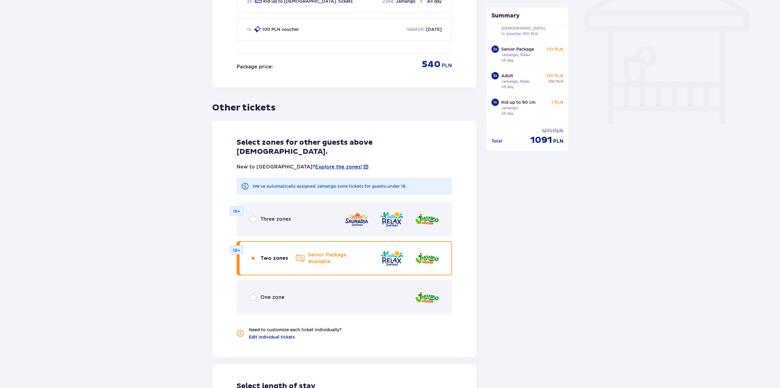
click at [282, 216] on span "Three zones" at bounding box center [275, 219] width 31 height 7
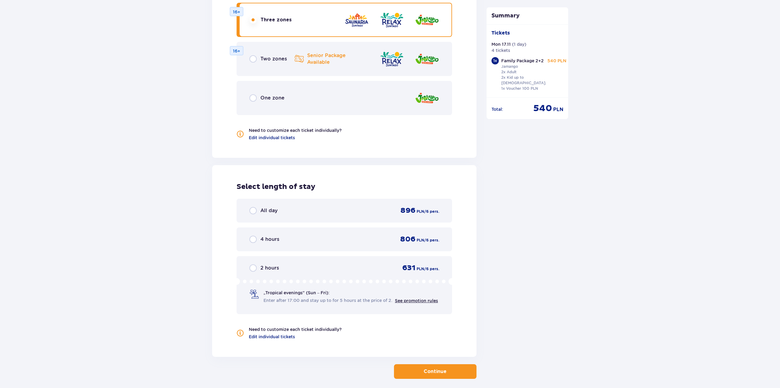
scroll to position [748, 0]
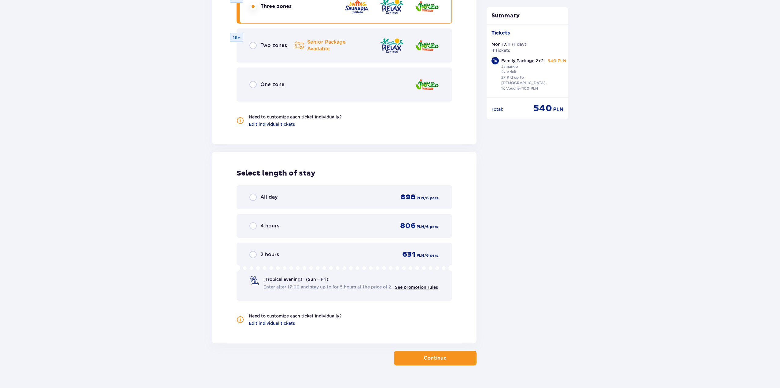
click at [264, 194] on span "All day" at bounding box center [268, 197] width 17 height 7
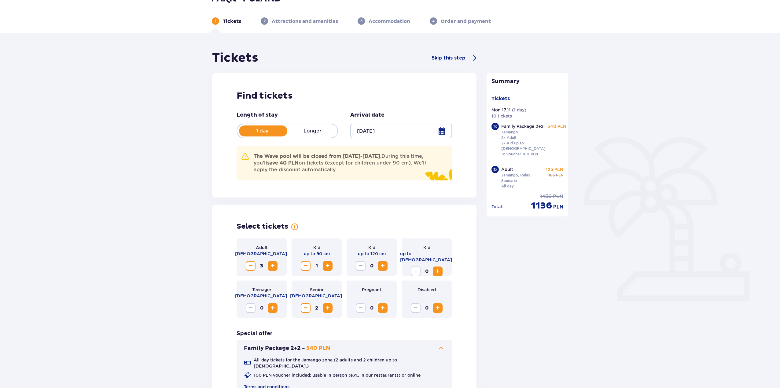
scroll to position [137, 0]
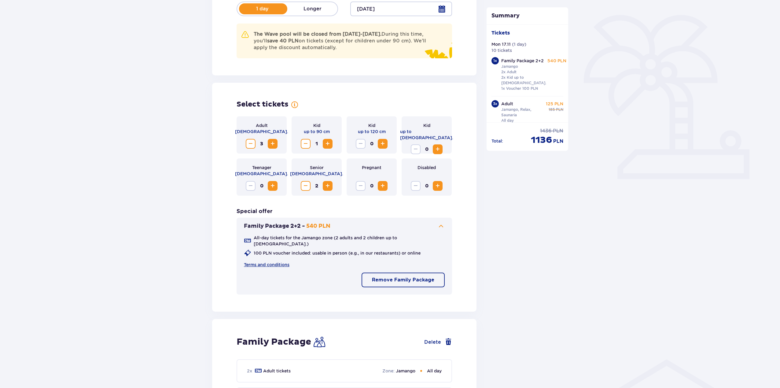
click at [412, 278] on p "Remove Family Package" at bounding box center [403, 280] width 62 height 7
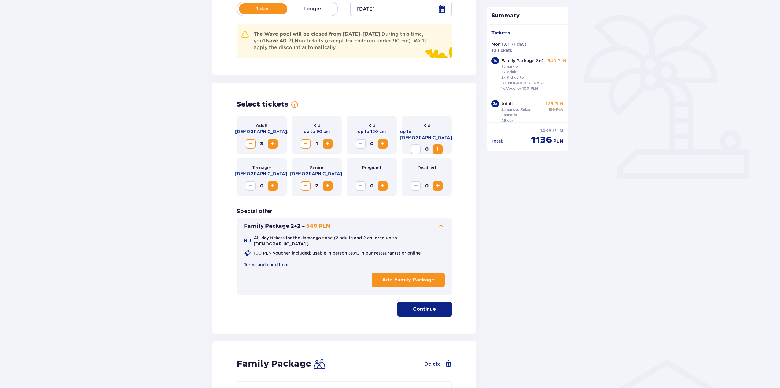
click at [272, 145] on span "Increase" at bounding box center [272, 143] width 7 height 7
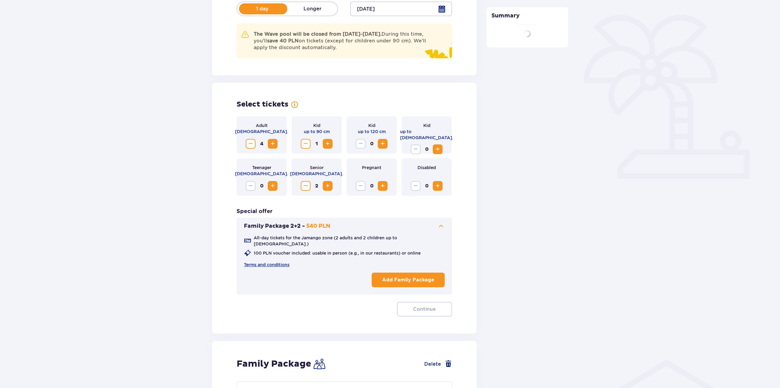
click at [272, 145] on span "Increase" at bounding box center [272, 143] width 7 height 7
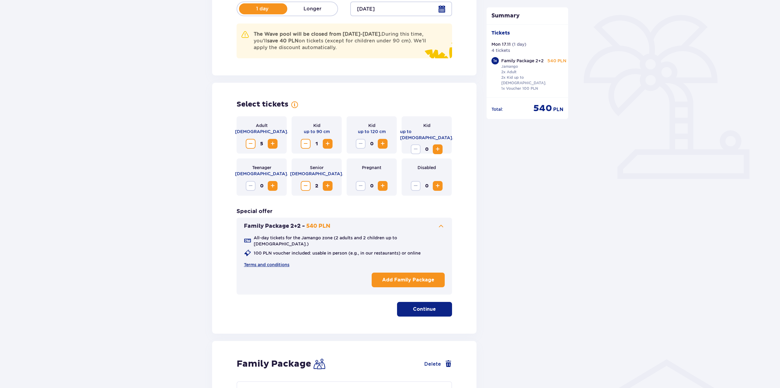
click at [387, 143] on button "Increase" at bounding box center [383, 144] width 10 height 10
click at [442, 146] on button "Increase" at bounding box center [438, 150] width 10 height 10
click at [433, 305] on button "Continue" at bounding box center [424, 309] width 55 height 15
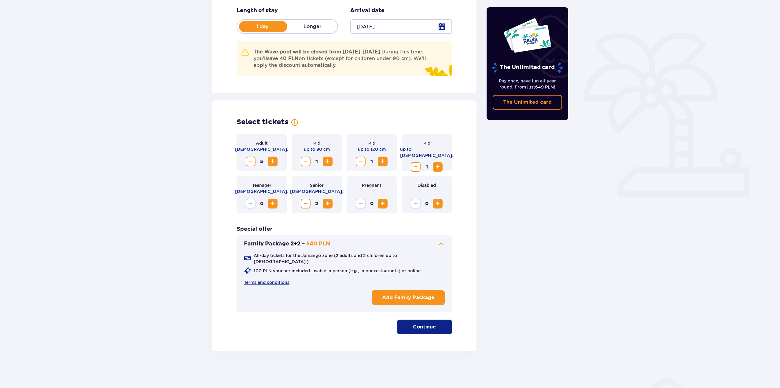
scroll to position [59, 0]
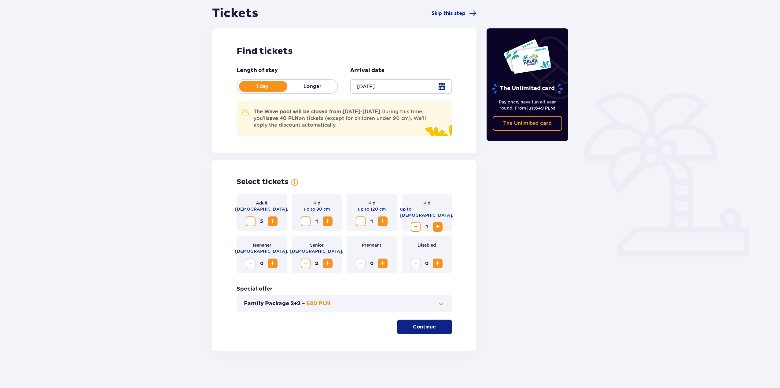
click at [413, 324] on p "Continue" at bounding box center [424, 327] width 23 height 7
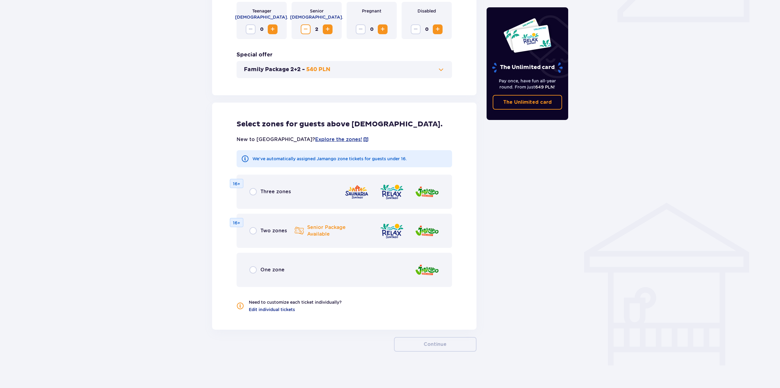
scroll to position [294, 0]
click at [268, 234] on span "Two zones" at bounding box center [273, 230] width 27 height 7
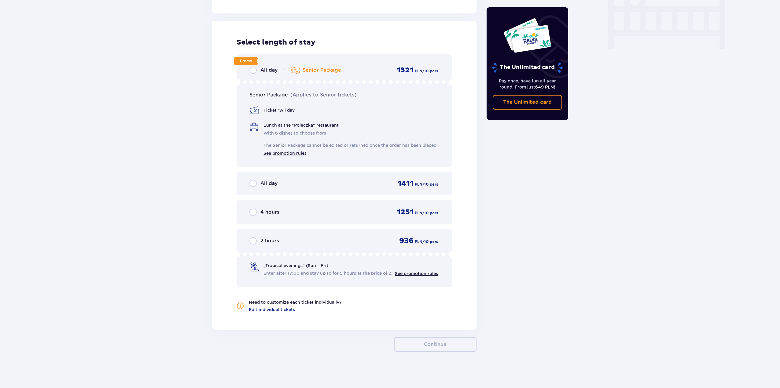
scroll to position [616, 0]
click at [269, 67] on span "All day" at bounding box center [268, 70] width 17 height 7
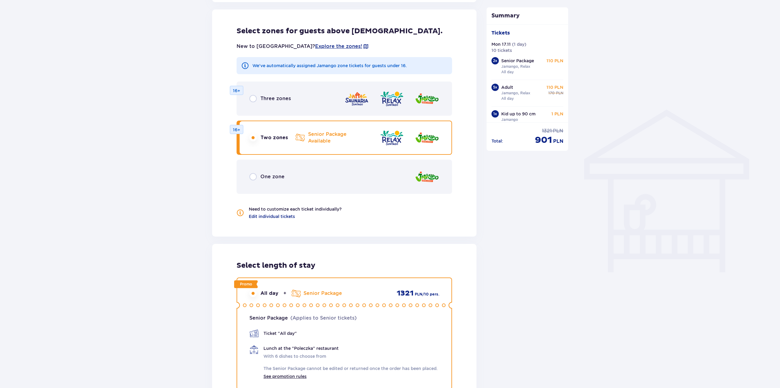
scroll to position [372, 0]
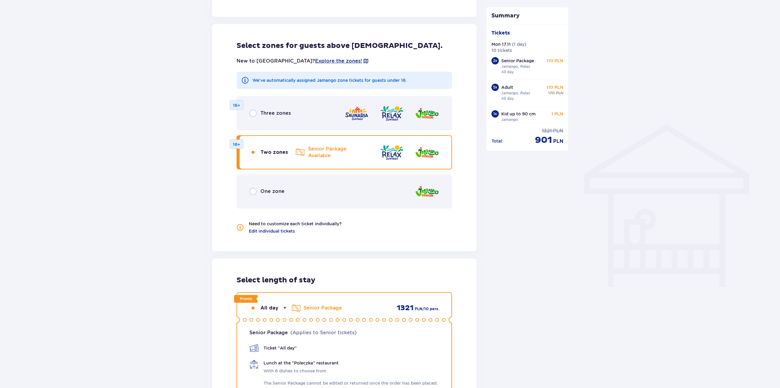
click at [251, 192] on input "radio" at bounding box center [252, 191] width 7 height 7
radio input "true"
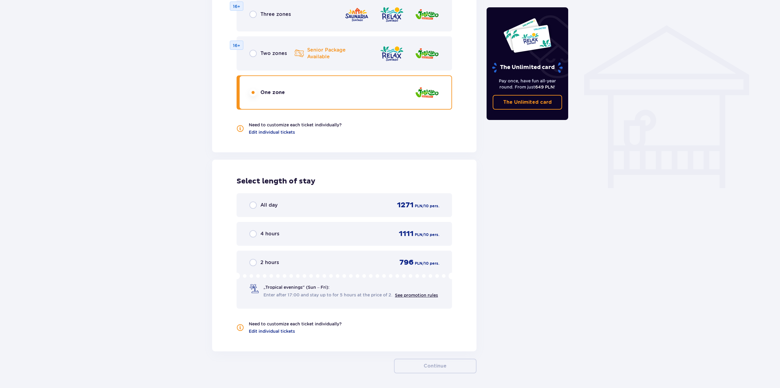
scroll to position [493, 0]
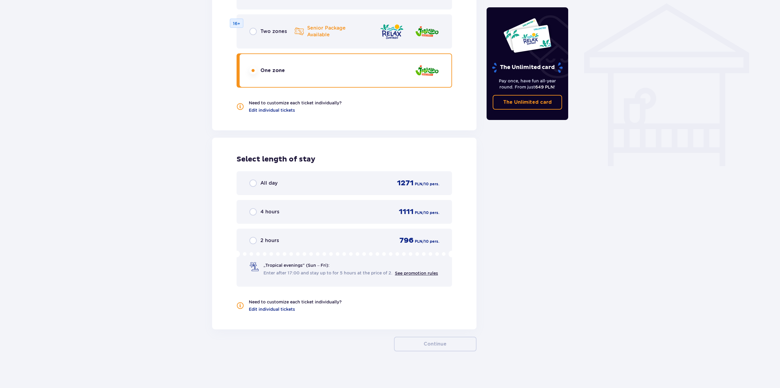
click at [256, 184] on input "radio" at bounding box center [252, 183] width 7 height 7
radio input "true"
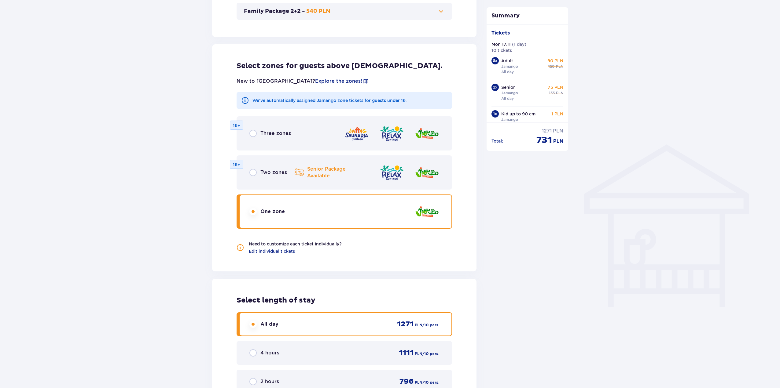
scroll to position [340, 0]
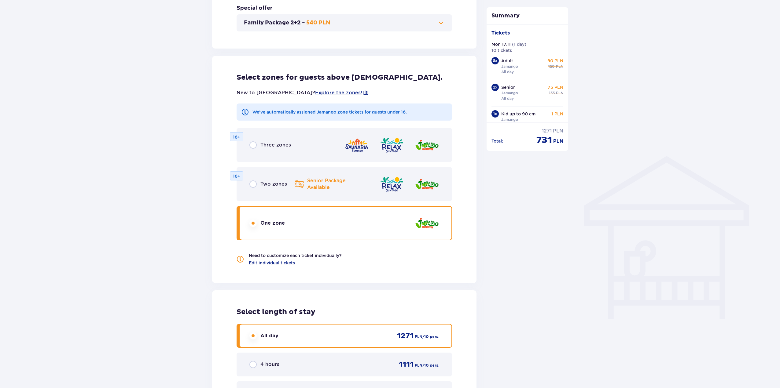
click at [275, 144] on span "Three zones" at bounding box center [275, 145] width 31 height 7
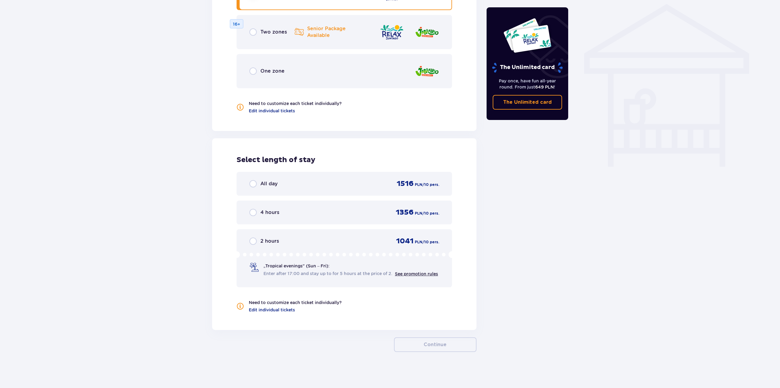
scroll to position [493, 0]
click at [265, 182] on span "All day" at bounding box center [268, 183] width 17 height 7
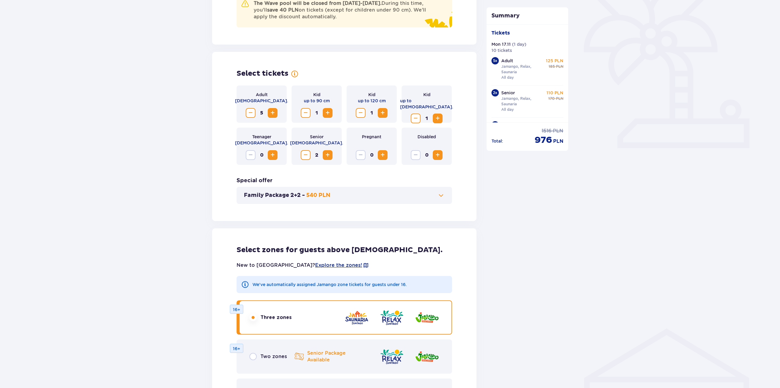
scroll to position [157, 0]
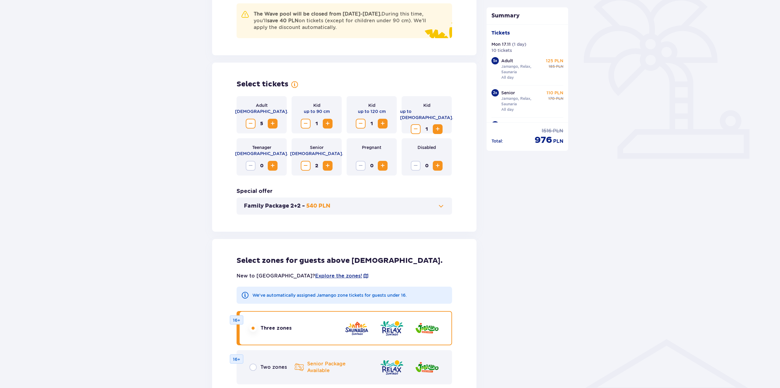
click at [252, 123] on span "Decrease" at bounding box center [250, 123] width 7 height 7
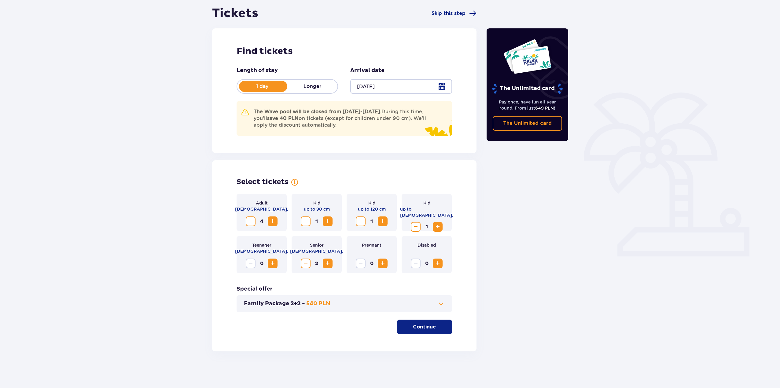
click at [274, 265] on span "Increase" at bounding box center [272, 263] width 7 height 7
click at [431, 327] on button "Continue" at bounding box center [424, 327] width 55 height 15
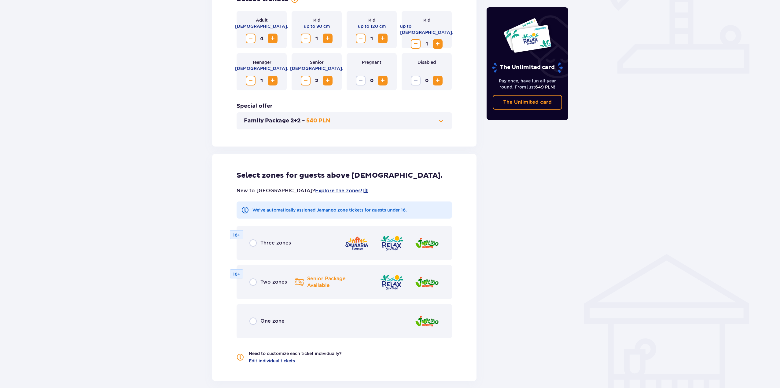
scroll to position [233, 0]
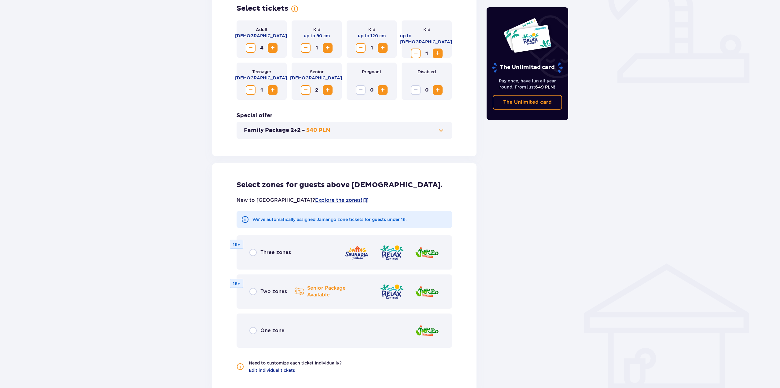
click at [267, 256] on span "Three zones" at bounding box center [275, 252] width 31 height 7
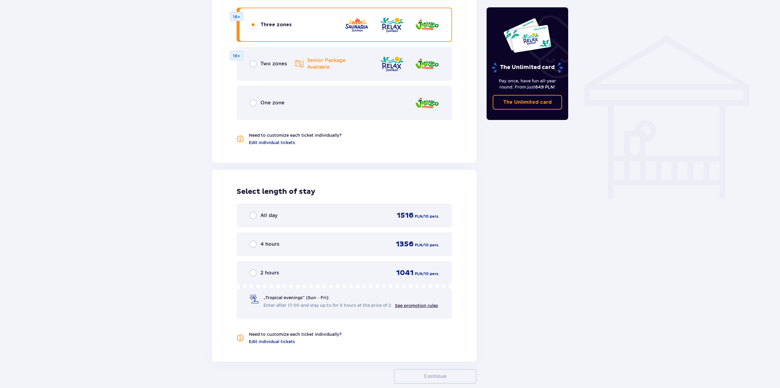
scroll to position [493, 0]
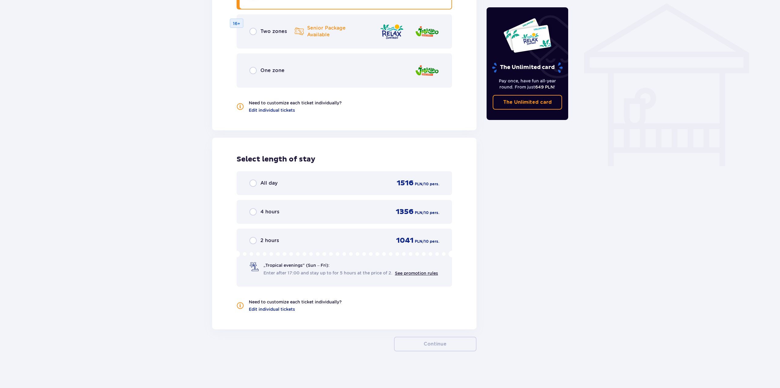
click at [270, 185] on span "All day" at bounding box center [268, 183] width 17 height 7
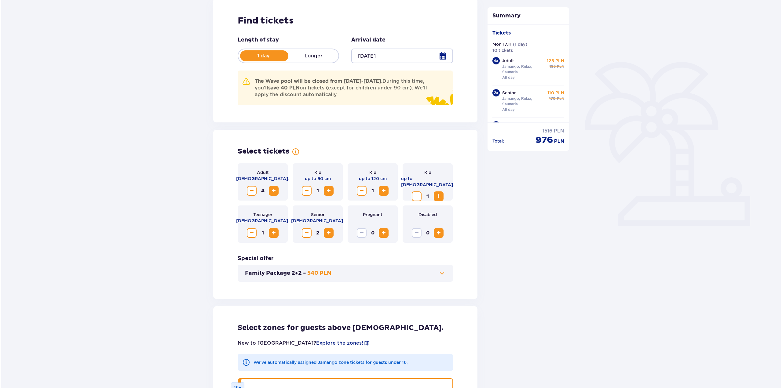
scroll to position [69, 0]
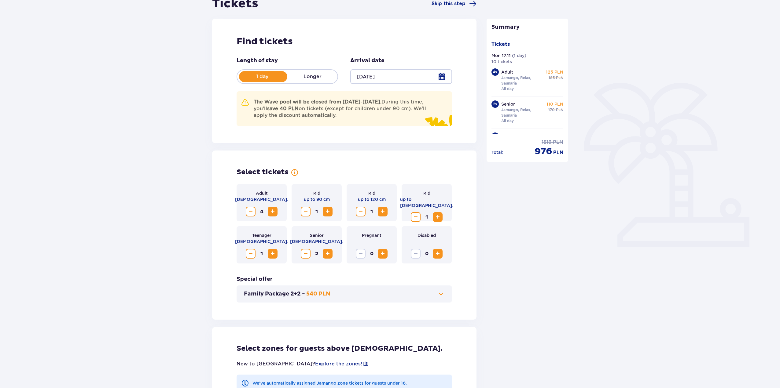
click at [367, 78] on div at bounding box center [400, 76] width 101 height 15
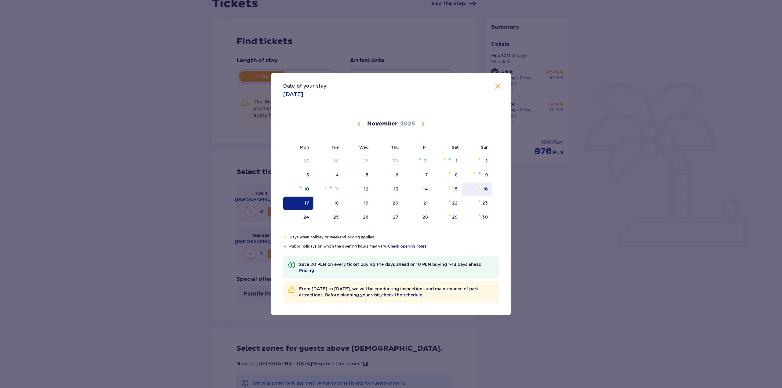
click at [484, 192] on div "16" at bounding box center [485, 189] width 5 height 6
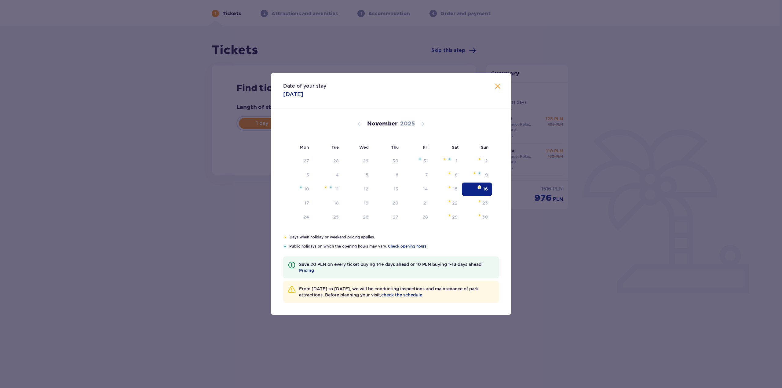
type input "[DATE]"
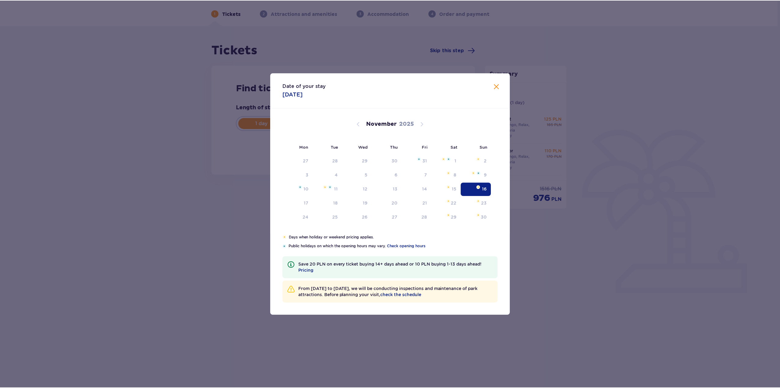
scroll to position [22, 0]
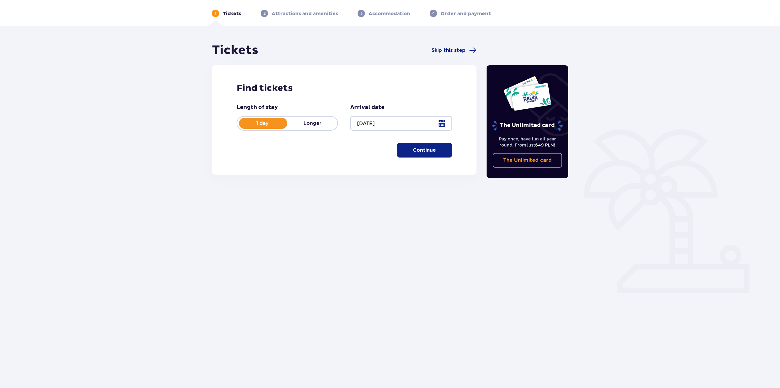
click at [415, 153] on p "Continue" at bounding box center [424, 150] width 23 height 7
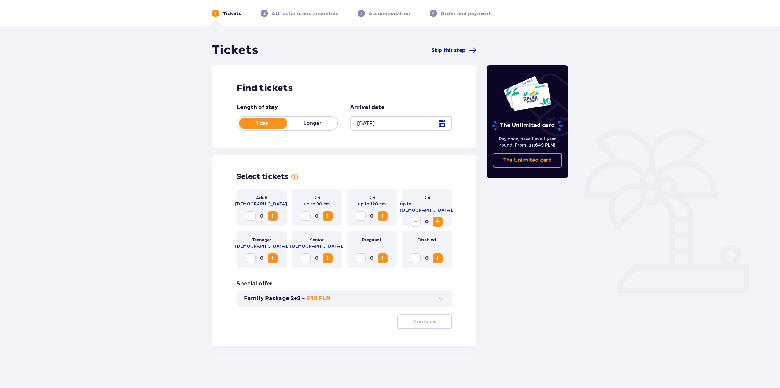
click at [274, 220] on button "Increase" at bounding box center [273, 216] width 10 height 10
click at [274, 218] on span "Increase" at bounding box center [272, 216] width 7 height 7
click at [276, 217] on span "Increase" at bounding box center [272, 216] width 7 height 7
click at [274, 256] on span "Increase" at bounding box center [272, 258] width 7 height 7
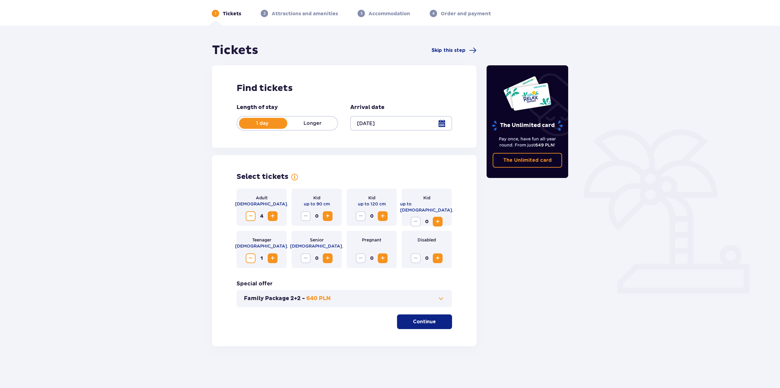
click at [327, 215] on span "Increase" at bounding box center [327, 216] width 7 height 7
click at [382, 215] on span "Increase" at bounding box center [382, 216] width 7 height 7
click at [438, 220] on span "Increase" at bounding box center [437, 221] width 7 height 7
click at [330, 260] on span "Increase" at bounding box center [327, 258] width 7 height 7
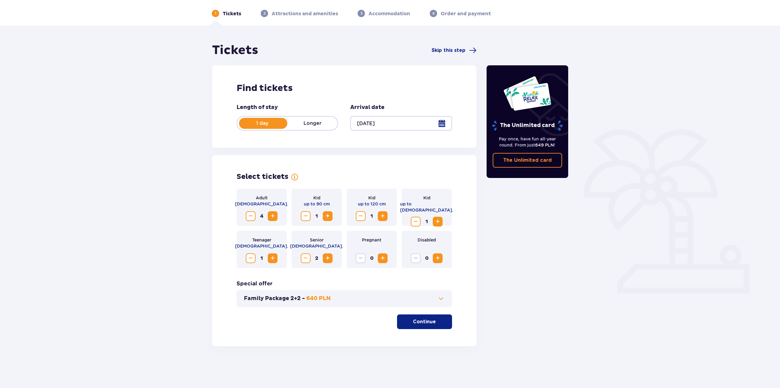
click at [432, 325] on button "Continue" at bounding box center [424, 322] width 55 height 15
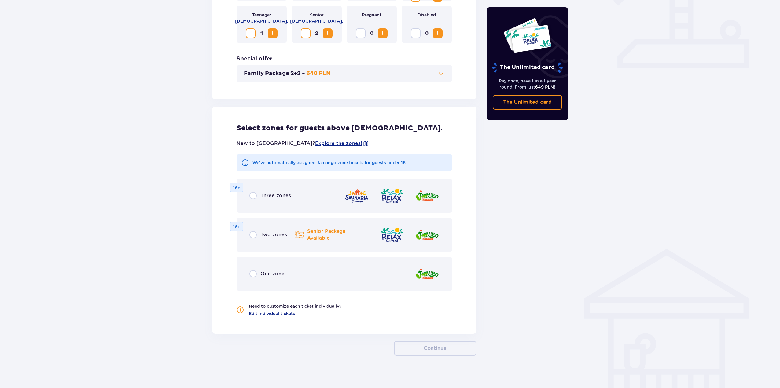
scroll to position [251, 0]
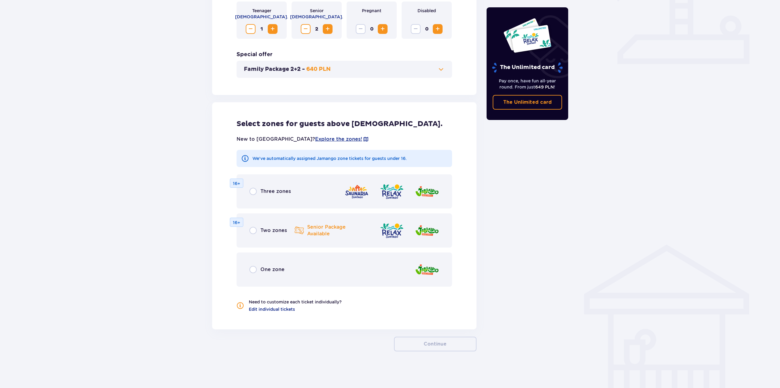
click at [259, 273] on div "One zone" at bounding box center [266, 269] width 35 height 7
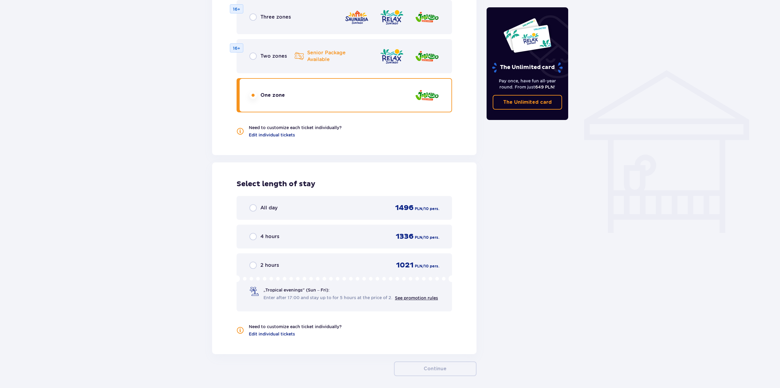
scroll to position [451, 0]
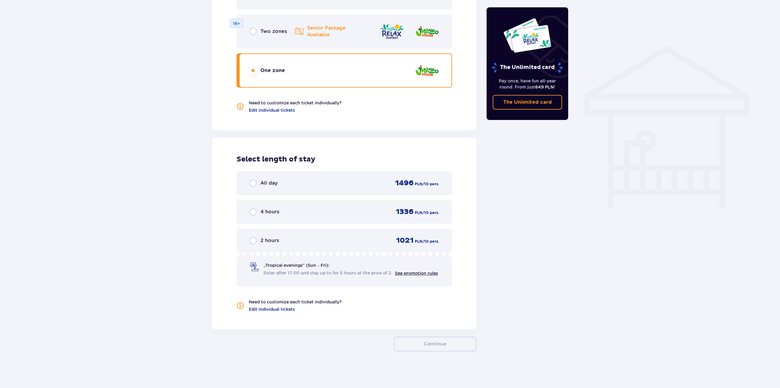
click at [267, 183] on span "All day" at bounding box center [268, 183] width 17 height 7
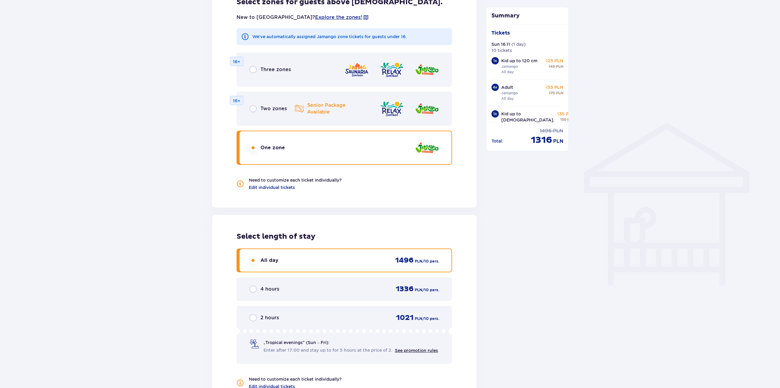
scroll to position [363, 0]
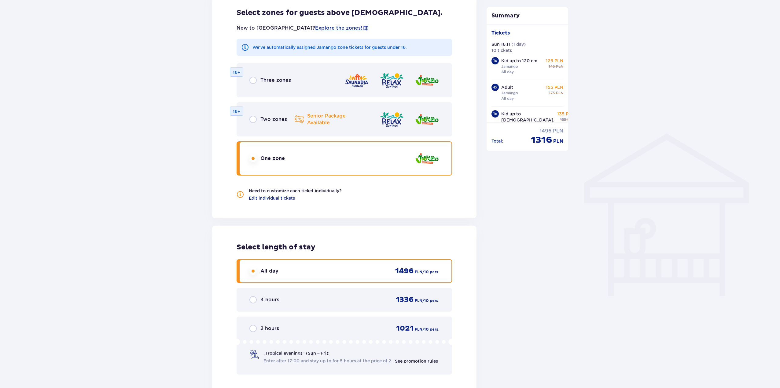
click at [255, 121] on input "radio" at bounding box center [252, 119] width 7 height 7
radio input "true"
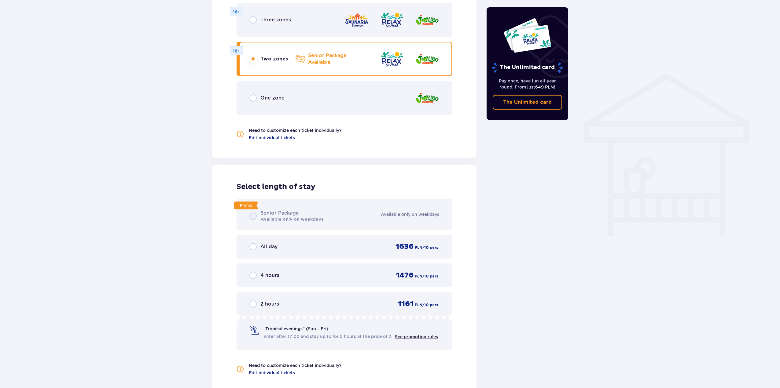
scroll to position [487, 0]
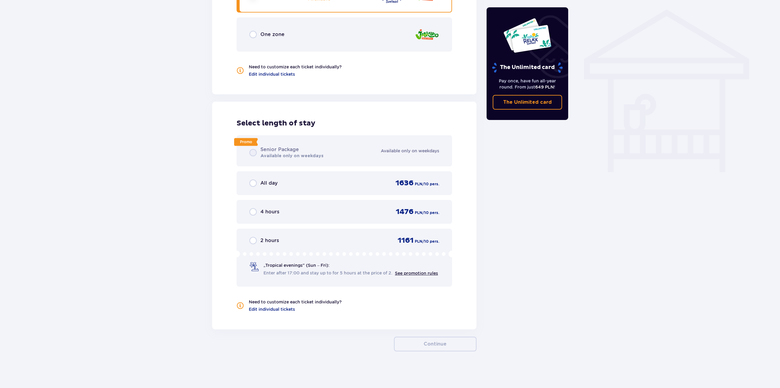
click at [255, 180] on input "radio" at bounding box center [252, 183] width 7 height 7
radio input "true"
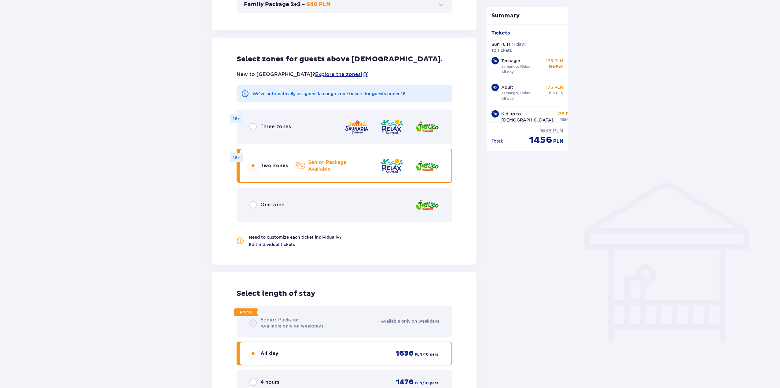
scroll to position [315, 0]
click at [255, 129] on input "radio" at bounding box center [252, 127] width 7 height 7
radio input "true"
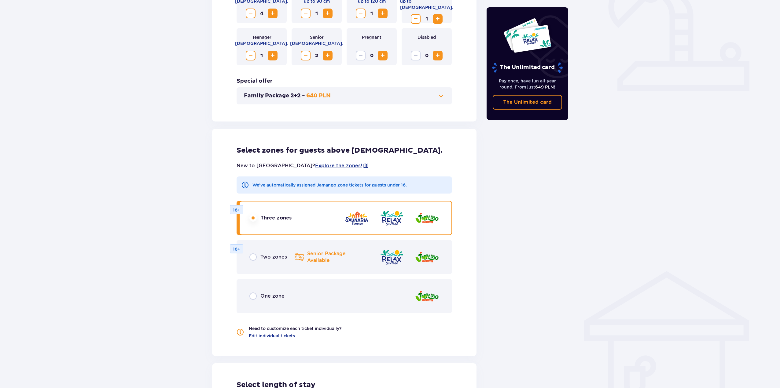
scroll to position [275, 0]
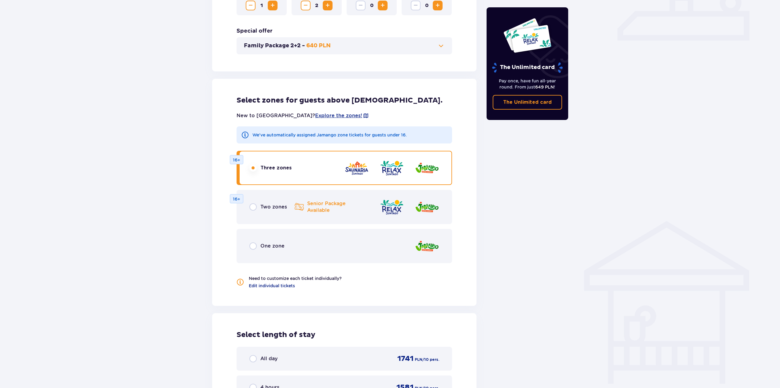
click at [283, 360] on div "All day 1741 PLN / 10 pers." at bounding box center [344, 358] width 190 height 9
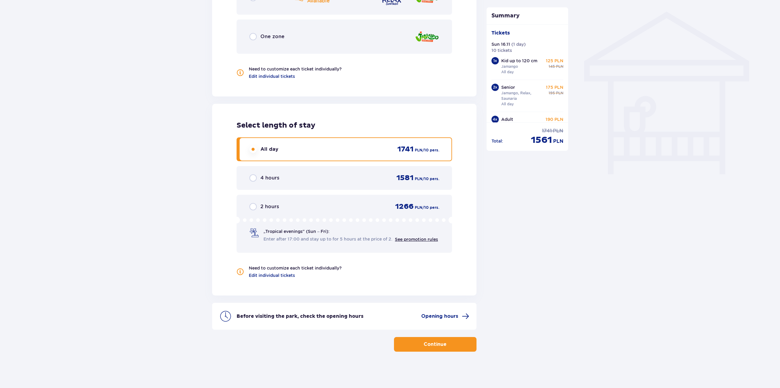
scroll to position [485, 0]
